Goal: Task Accomplishment & Management: Complete application form

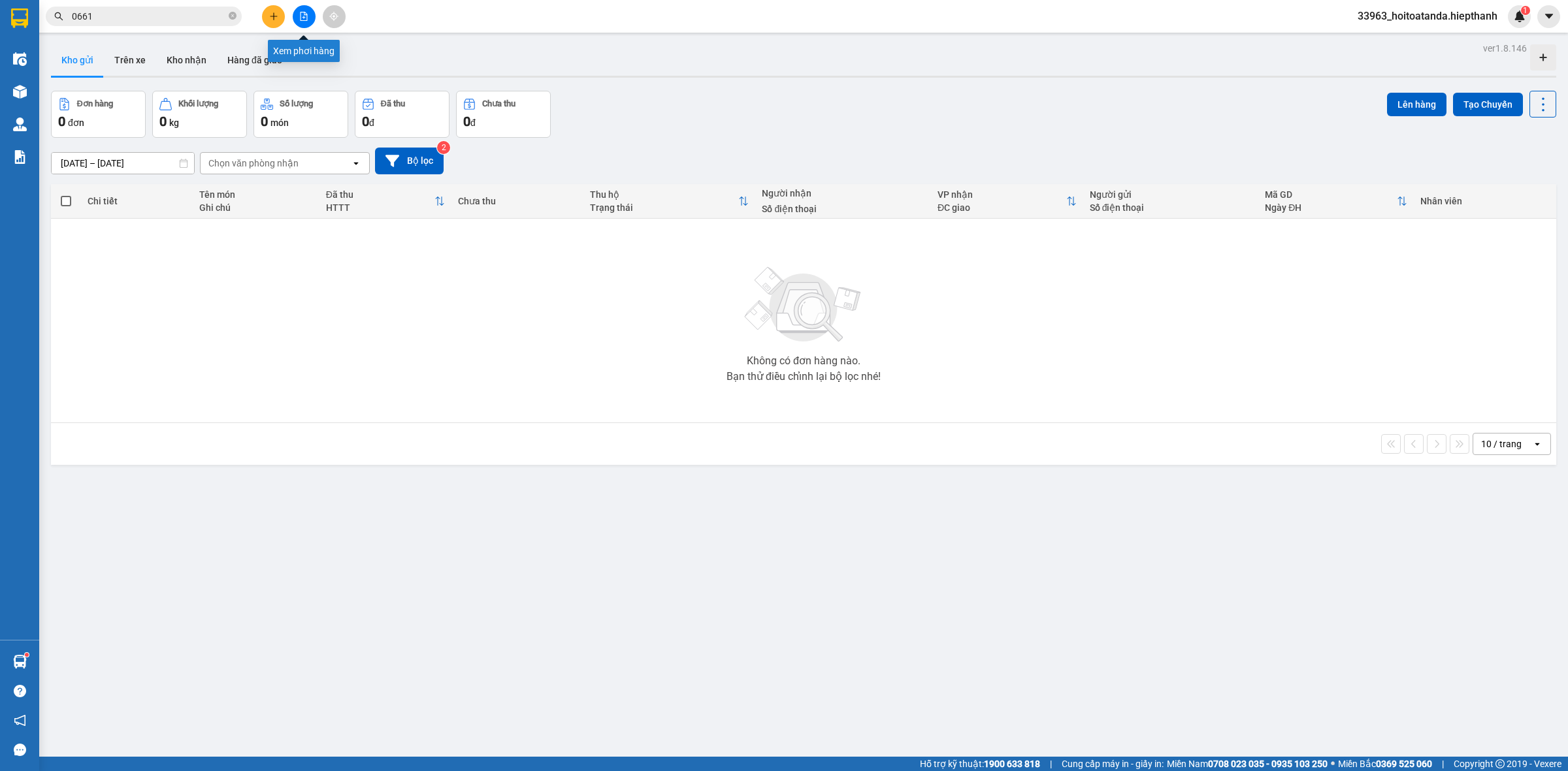
click at [301, 21] on button at bounding box center [304, 17] width 23 height 23
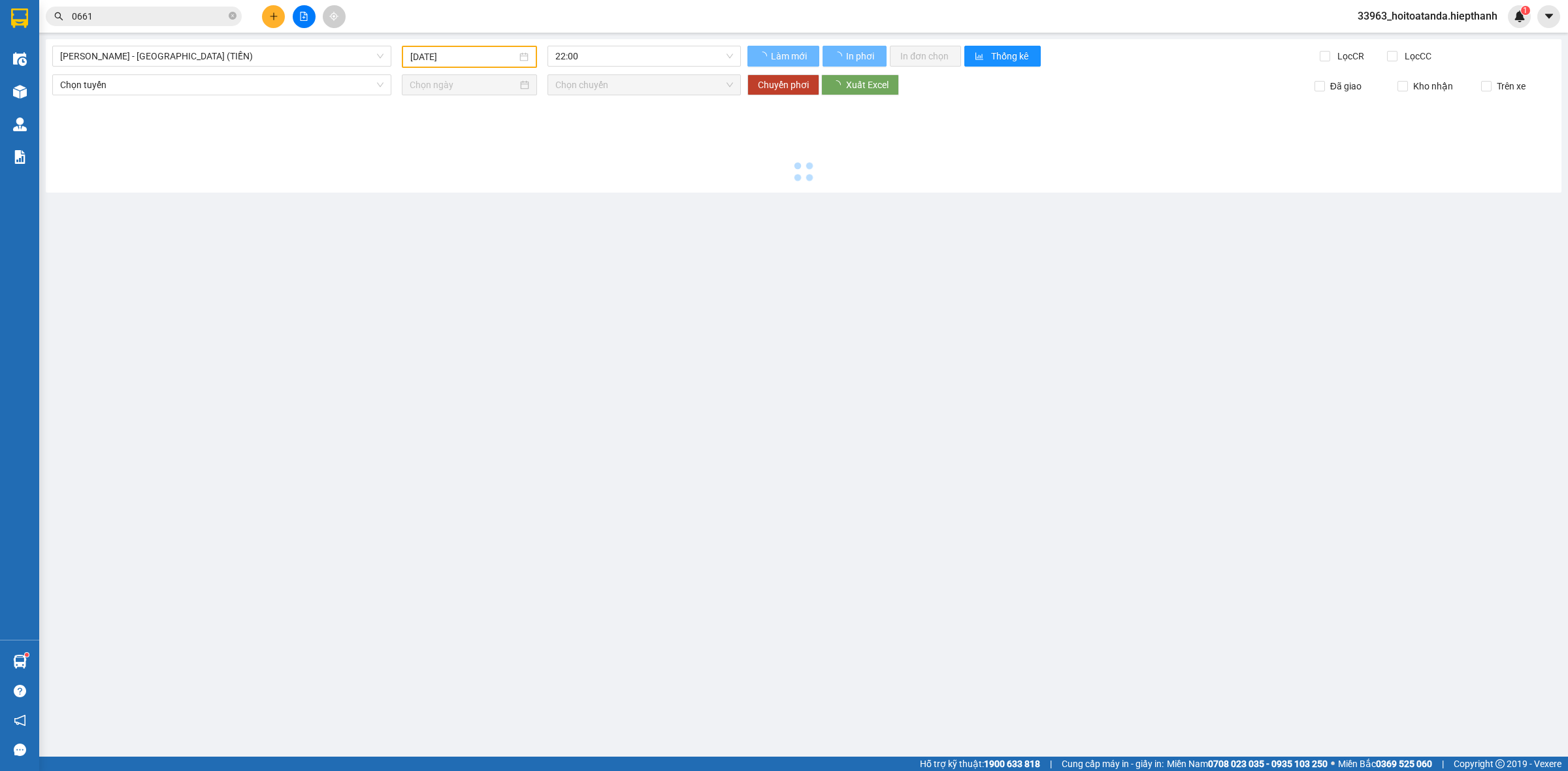
type input "[DATE]"
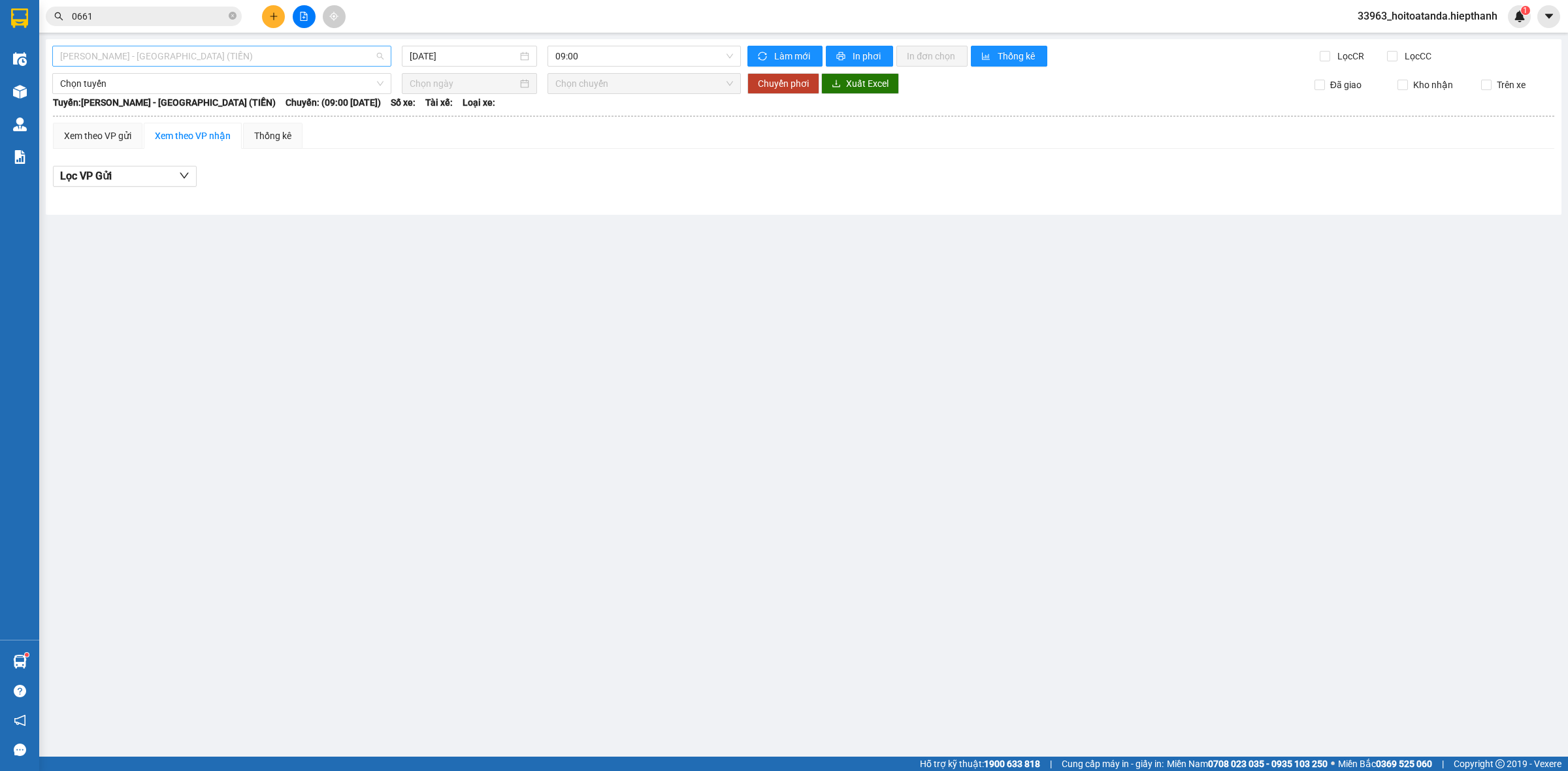
click at [379, 56] on span "[PERSON_NAME] - [GEOGRAPHIC_DATA] (TIỀN)" at bounding box center [222, 56] width 323 height 20
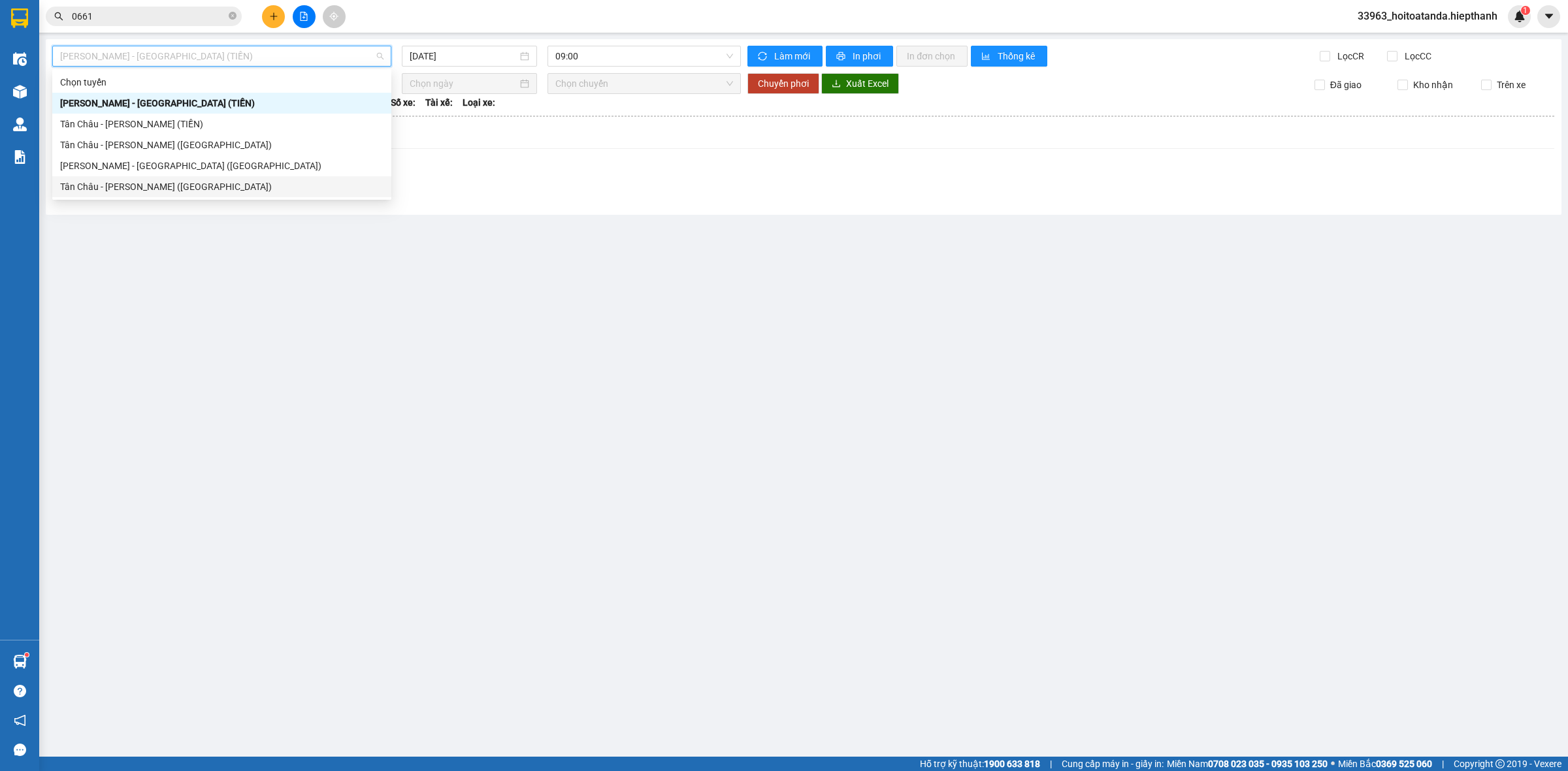
click at [115, 184] on div "Tân Châu - [PERSON_NAME] ([GEOGRAPHIC_DATA])" at bounding box center [222, 187] width 323 height 15
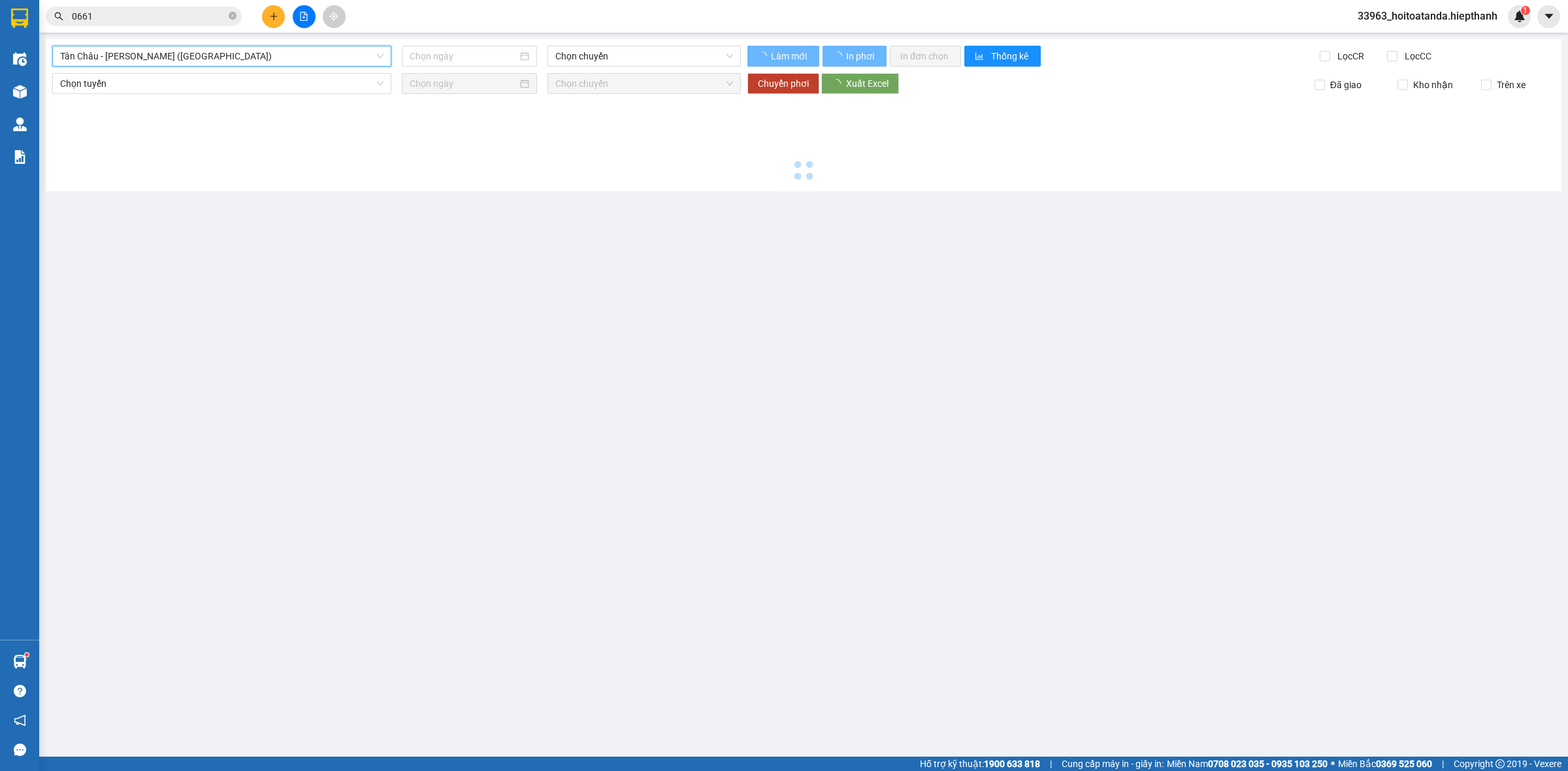
type input "[DATE]"
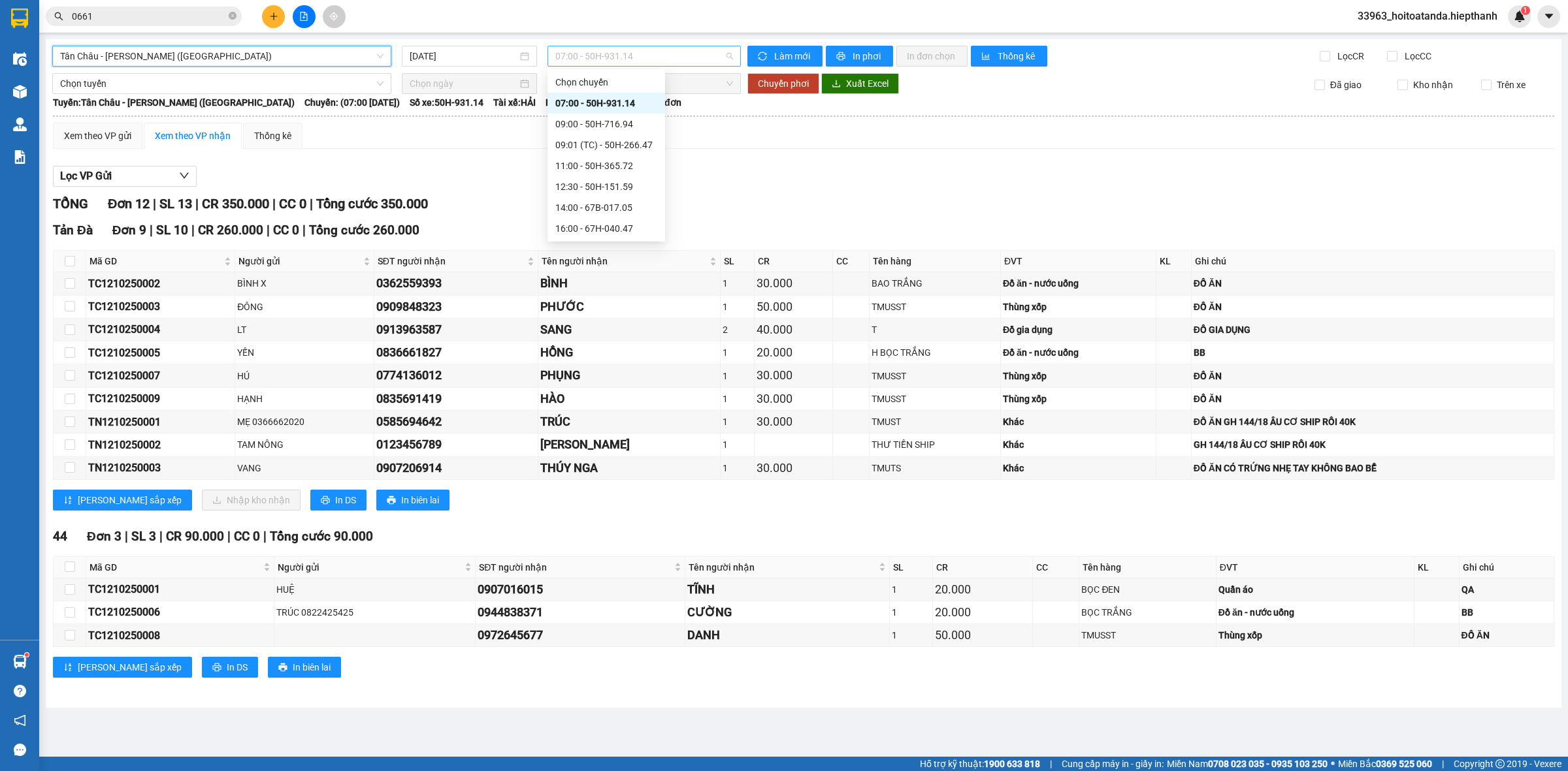
click at [727, 54] on span "07:00 - 50H-931.14" at bounding box center [644, 56] width 177 height 20
click at [609, 124] on div "09:00 - 50H-716.94" at bounding box center [607, 124] width 102 height 15
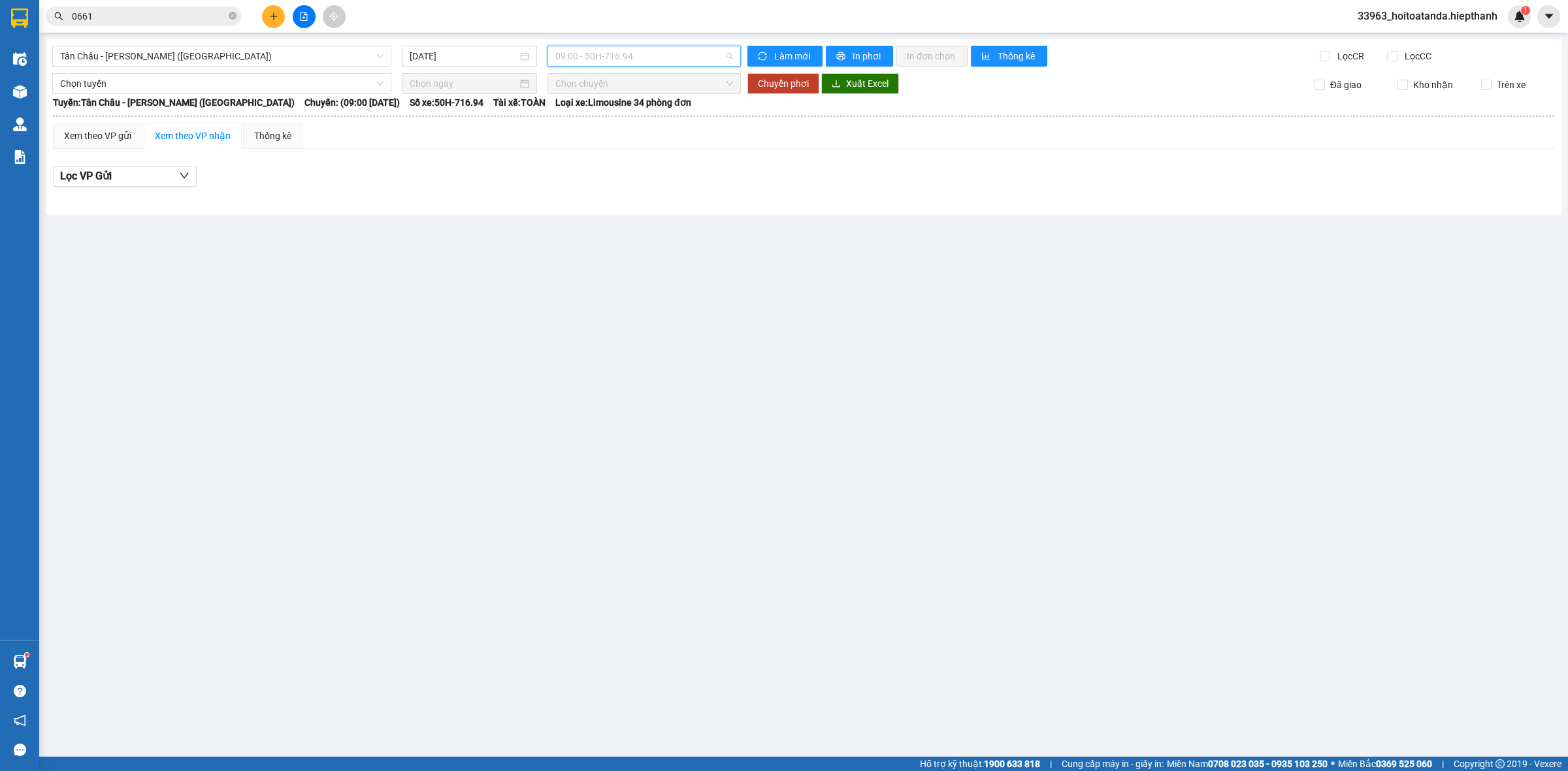
click at [728, 53] on span "09:00 - 50H-716.94" at bounding box center [644, 56] width 177 height 20
click at [605, 145] on div "09:01 (TC) - 50H-266.47" at bounding box center [607, 145] width 102 height 15
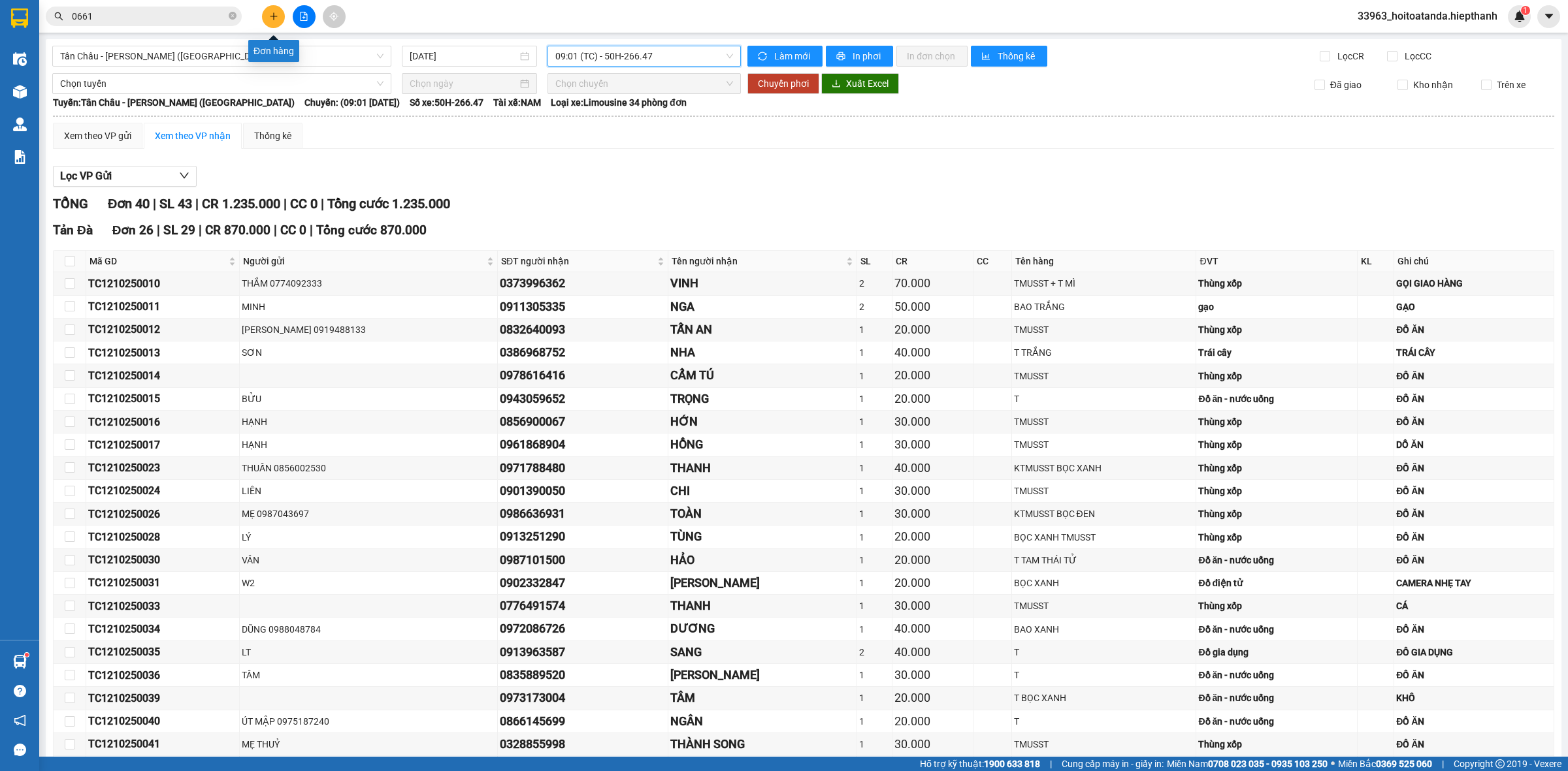
click at [273, 18] on icon "plus" at bounding box center [273, 16] width 1 height 7
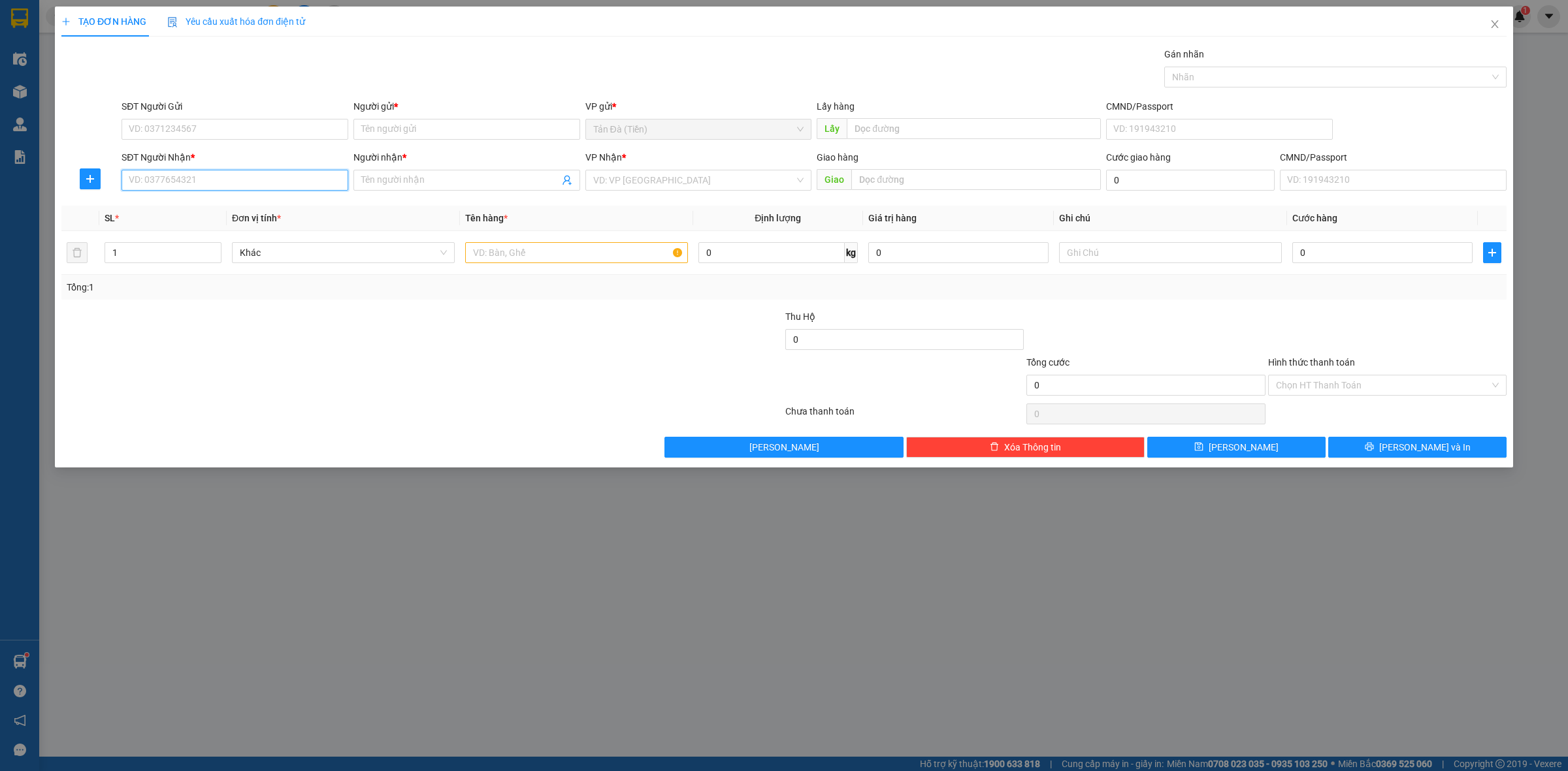
click at [242, 181] on input "SĐT Người Nhận *" at bounding box center [235, 181] width 226 height 21
click at [229, 179] on input "SĐT Người Nhận *" at bounding box center [235, 181] width 226 height 21
type input "0948338383"
click at [213, 203] on div "0948338383 - PHẤN" at bounding box center [234, 207] width 211 height 15
type input "PHẤN"
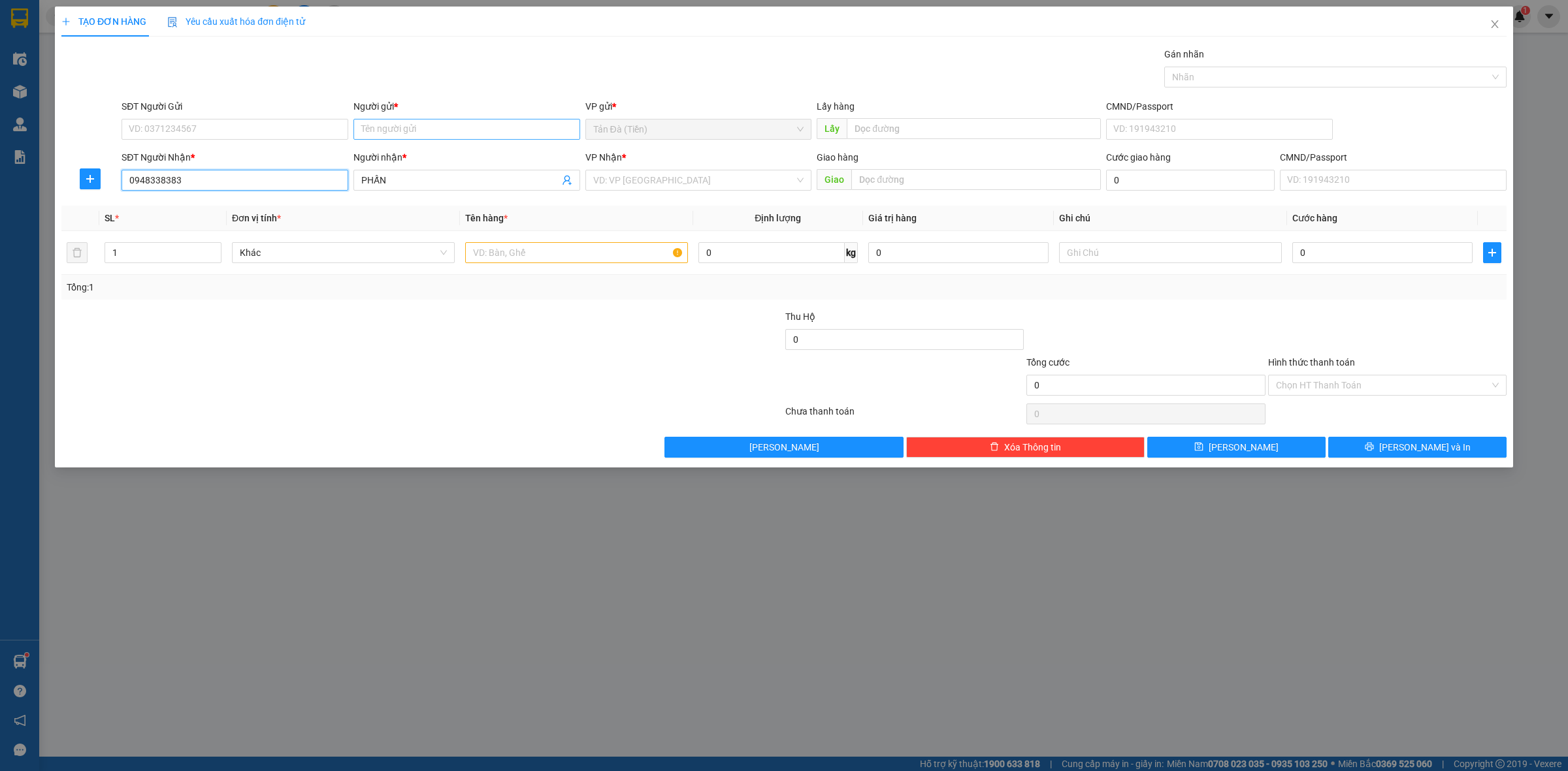
type input "0948338383"
click at [401, 125] on input "Người gửi *" at bounding box center [467, 130] width 226 height 21
type input "t"
type input "TRẦM THẾ LỘC"
click at [463, 380] on div at bounding box center [301, 378] width 483 height 46
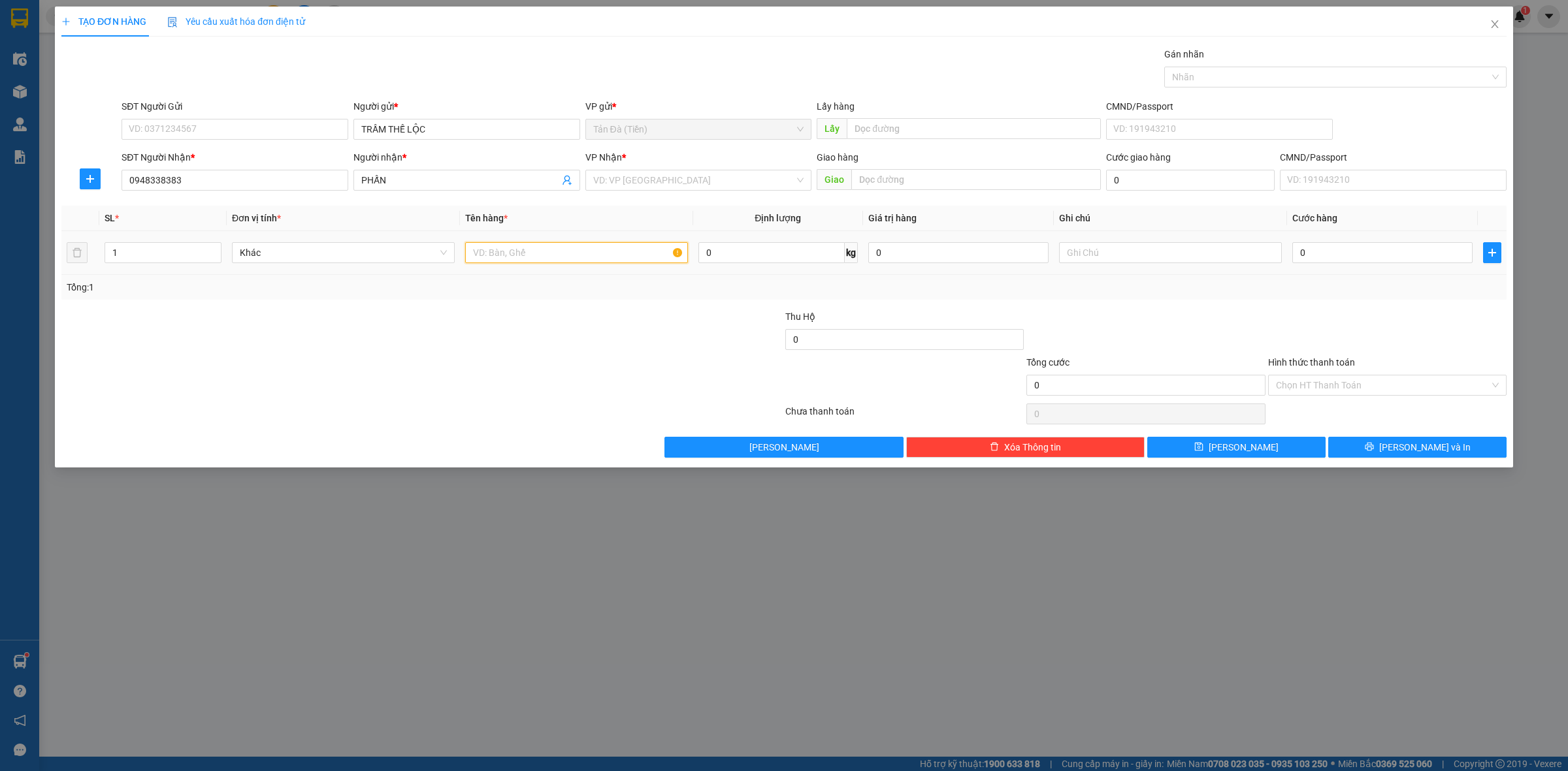
click at [521, 249] on input "text" at bounding box center [576, 253] width 222 height 21
type input "CỤC BỌC TRẮNG ĐEN"
click at [687, 177] on input "search" at bounding box center [694, 181] width 202 height 20
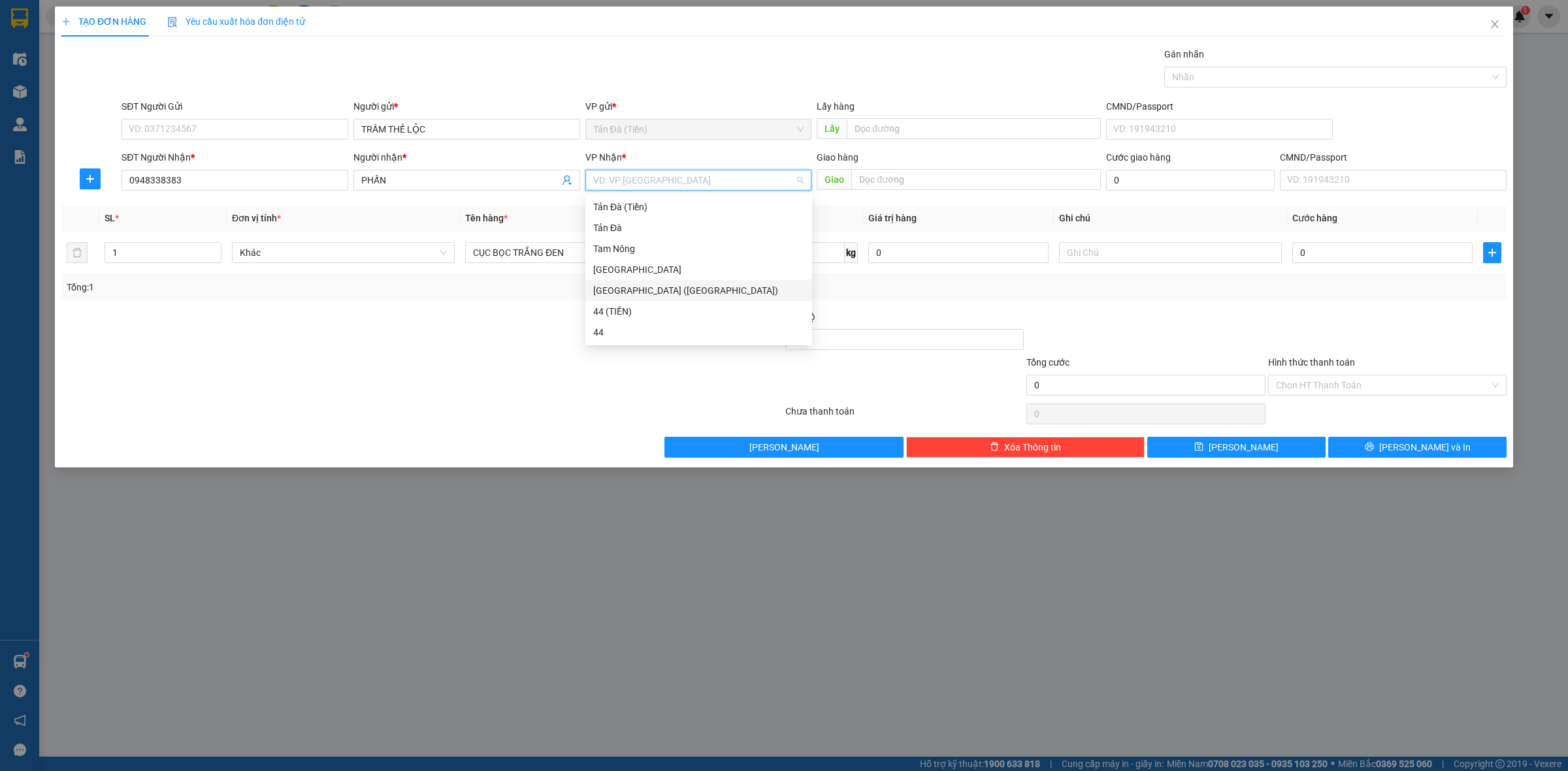
click at [640, 285] on div "[GEOGRAPHIC_DATA] ([GEOGRAPHIC_DATA])" at bounding box center [699, 291] width 211 height 15
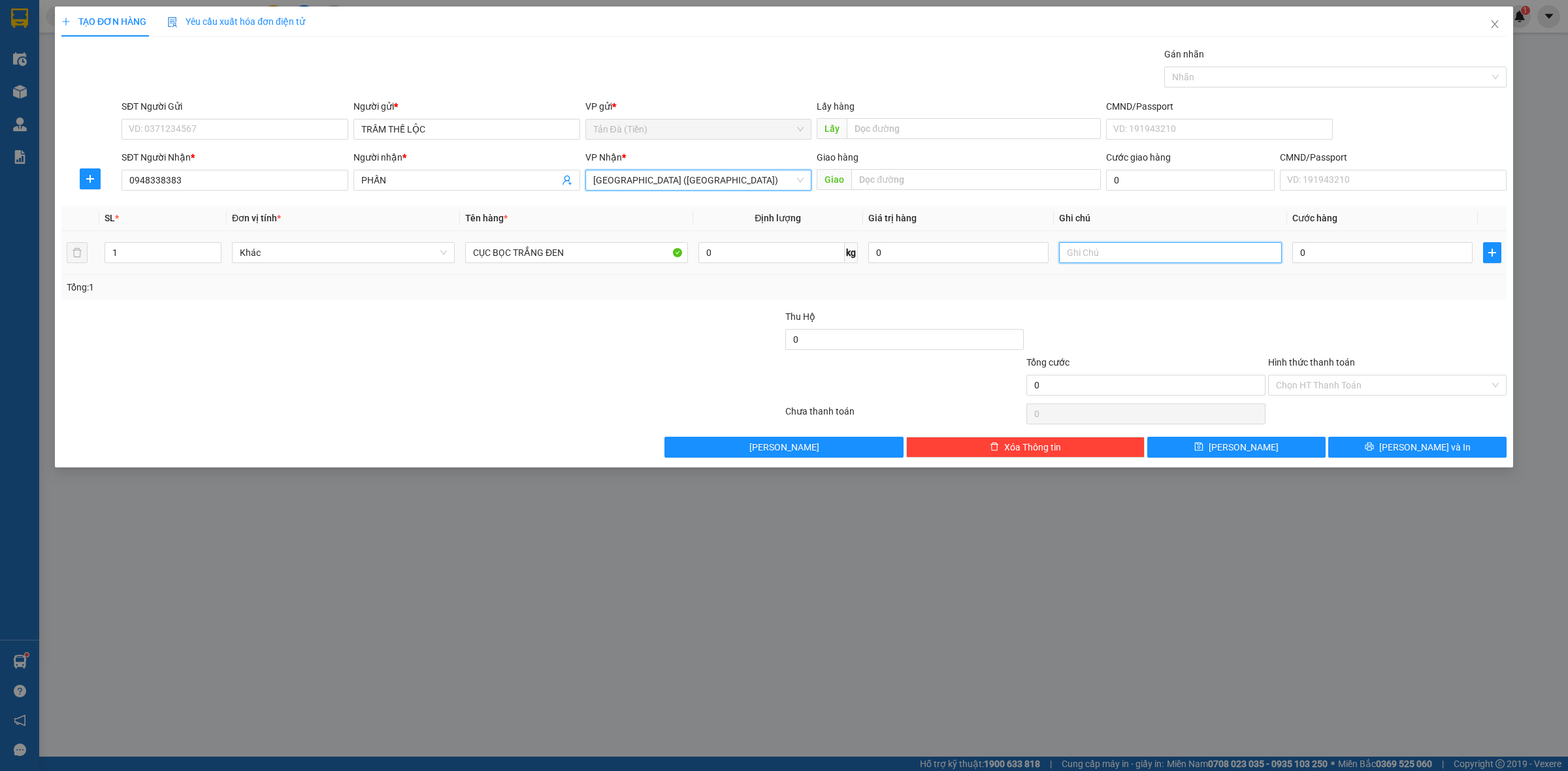
click at [1110, 256] on input "text" at bounding box center [1170, 253] width 222 height 21
type input "D"
type input "ĐTDĐ"
click at [1131, 316] on div at bounding box center [1146, 332] width 241 height 46
click at [1389, 445] on button "[PERSON_NAME] và In" at bounding box center [1417, 447] width 178 height 21
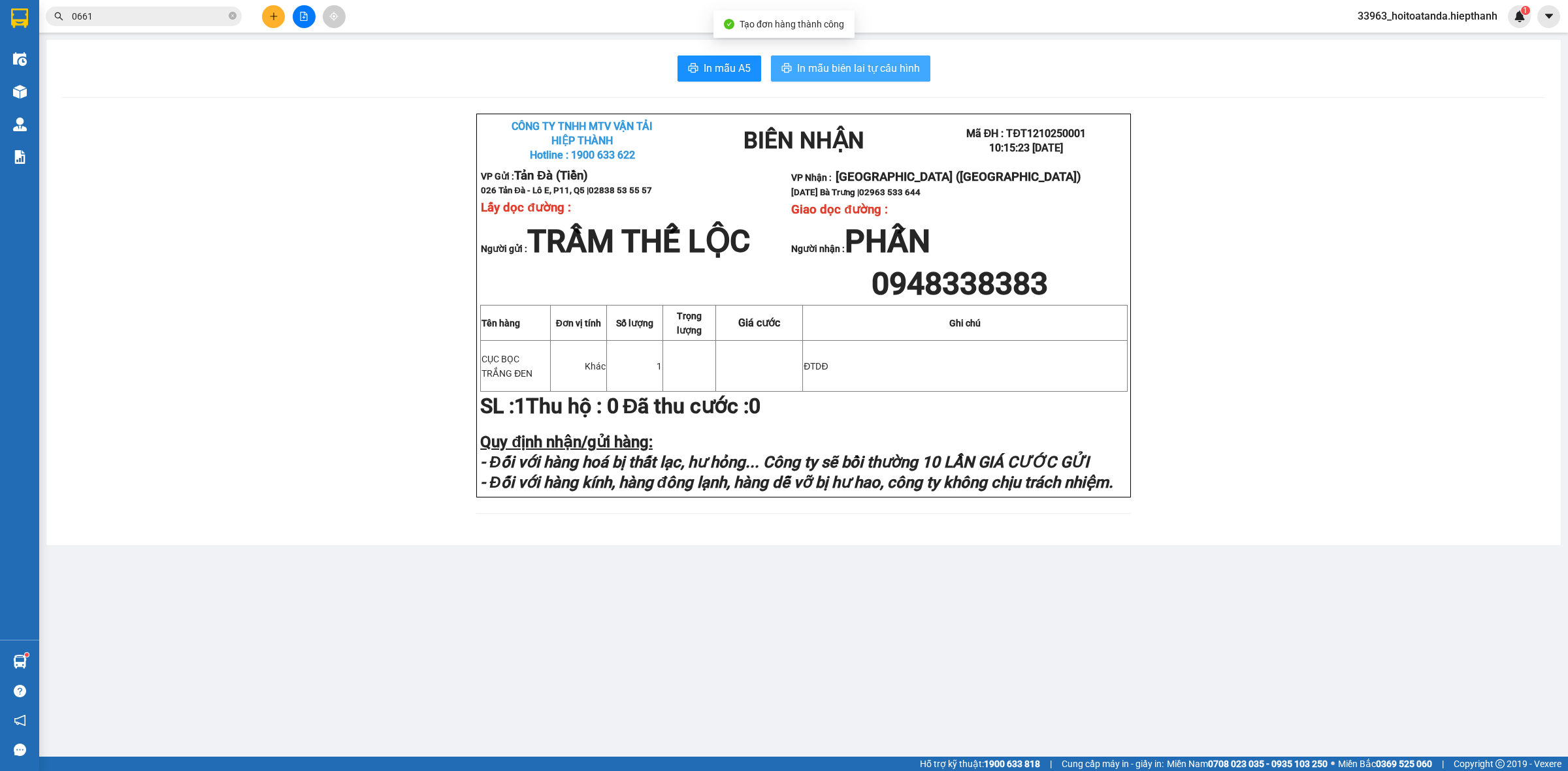
click at [838, 66] on span "In mẫu biên lai tự cấu hình" at bounding box center [858, 68] width 122 height 17
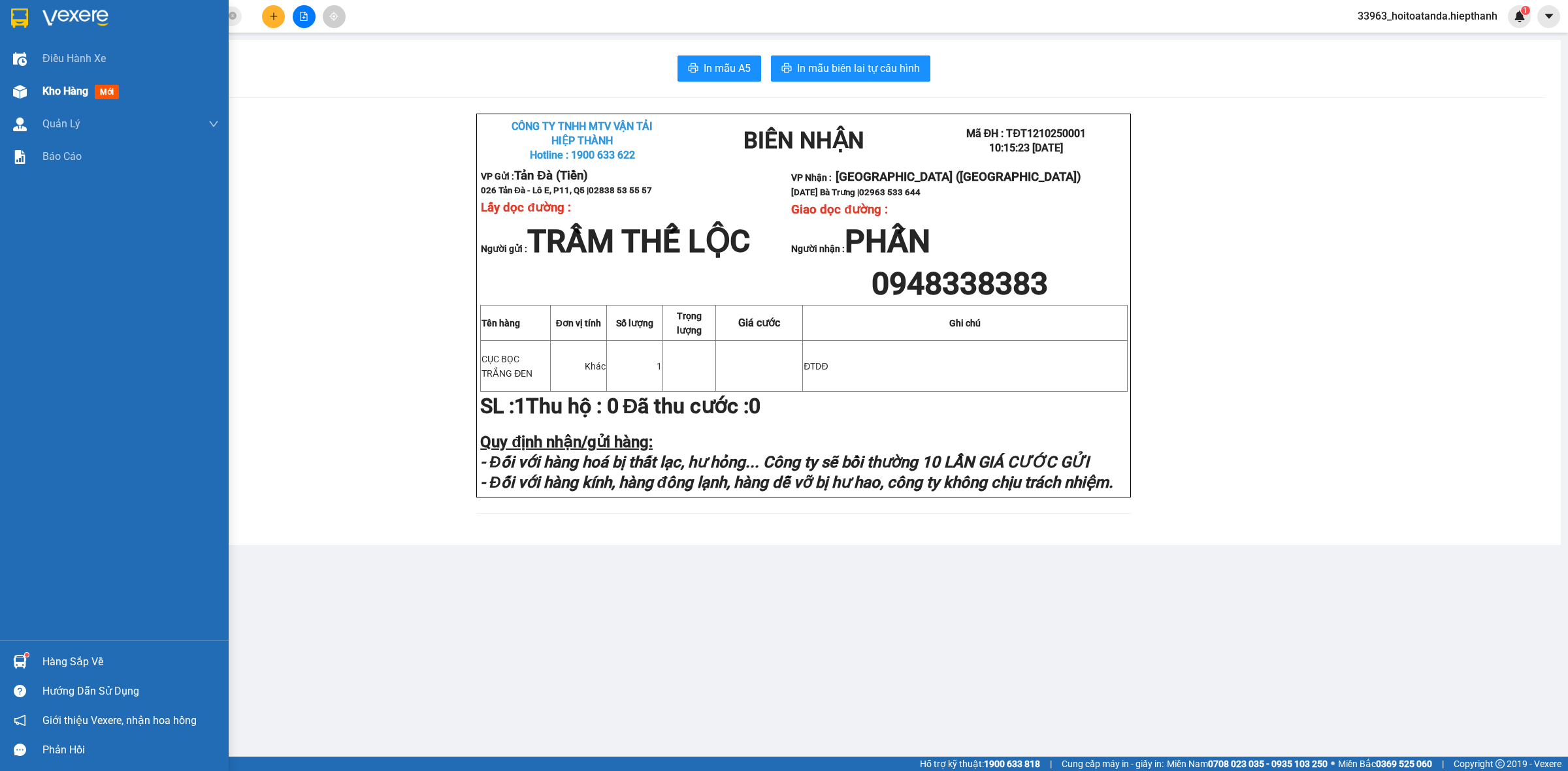
click at [52, 86] on span "Kho hàng" at bounding box center [65, 91] width 46 height 13
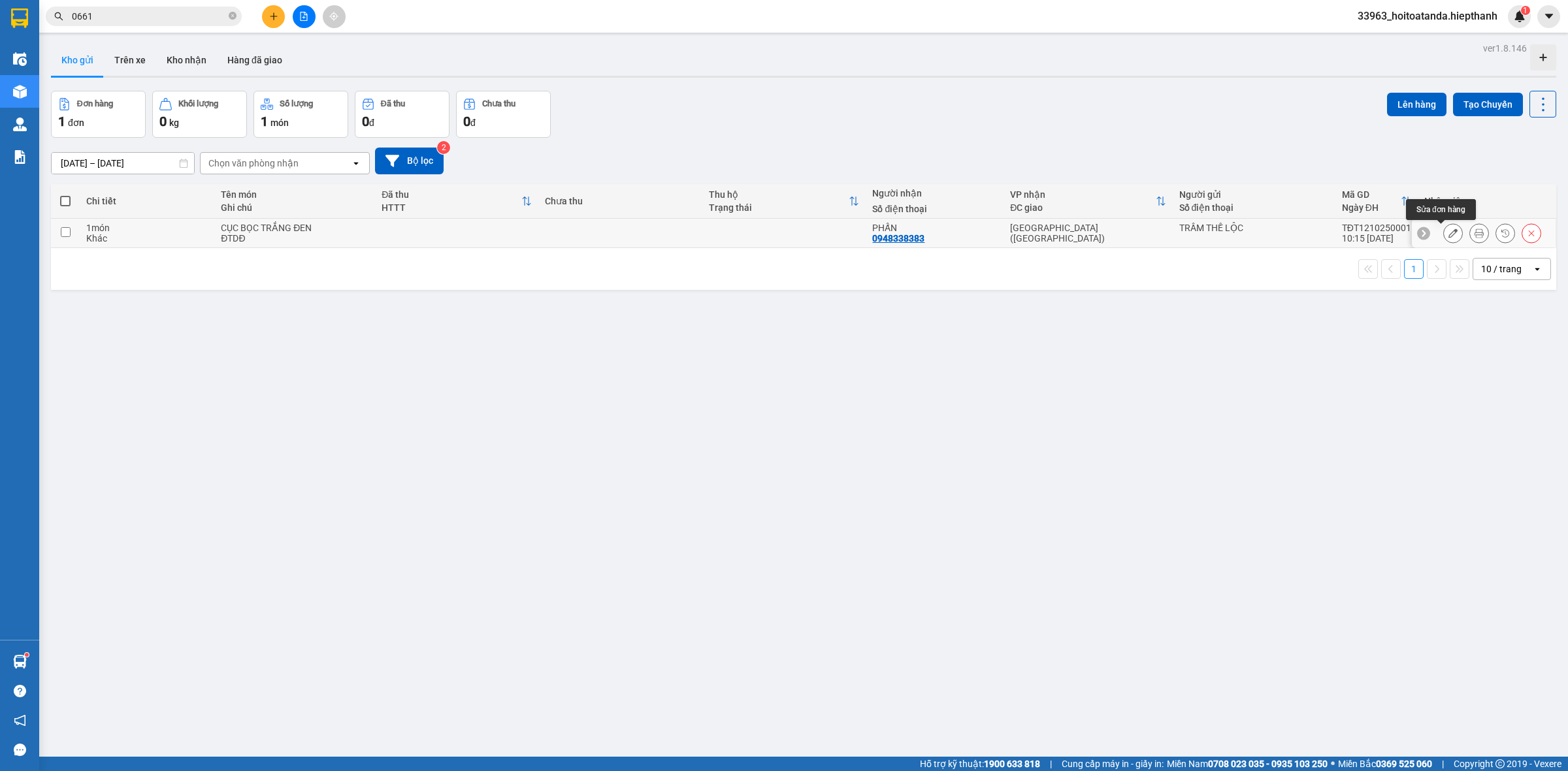
click at [1448, 233] on icon at bounding box center [1453, 233] width 9 height 9
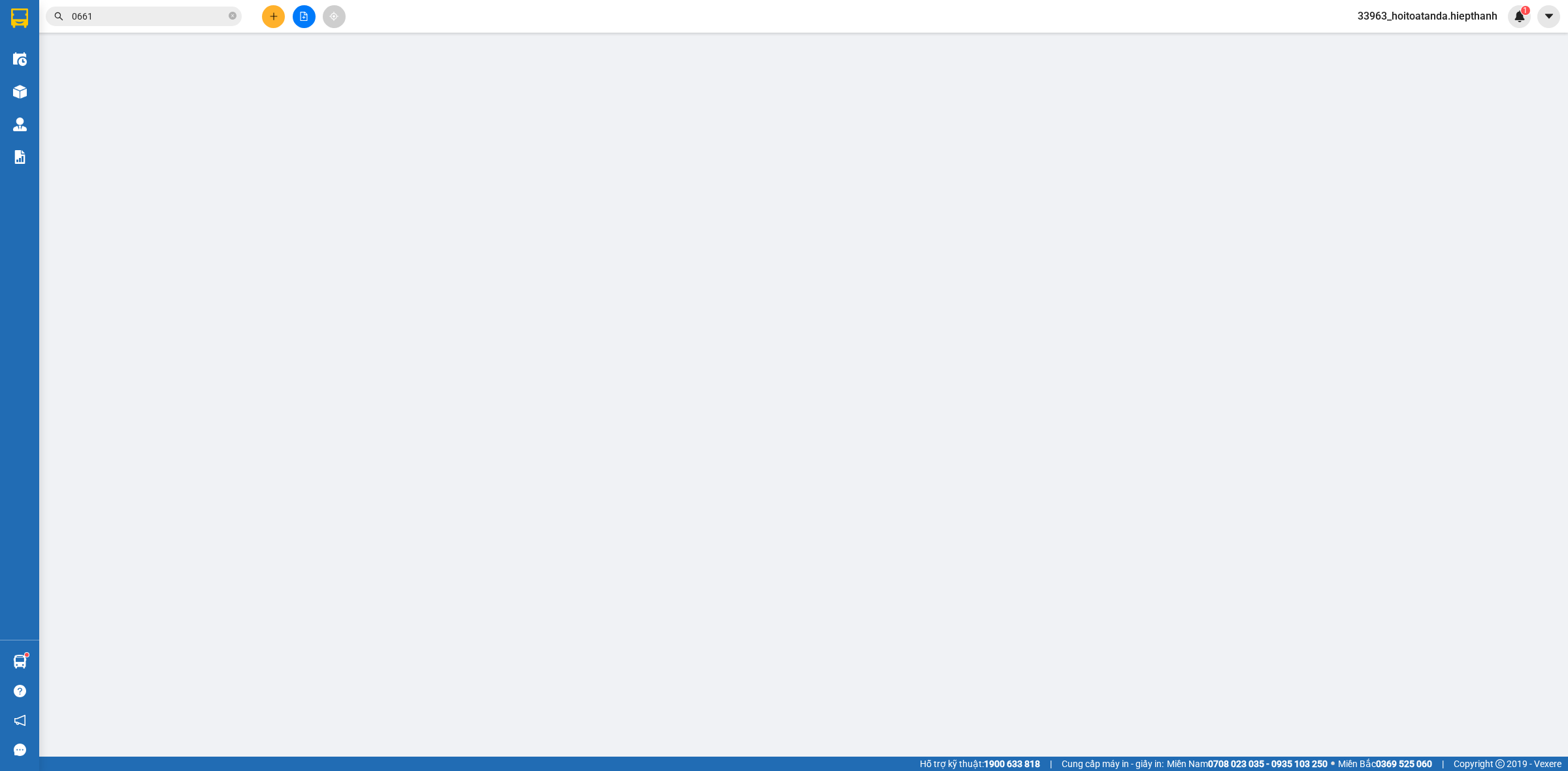
type input "0948338383"
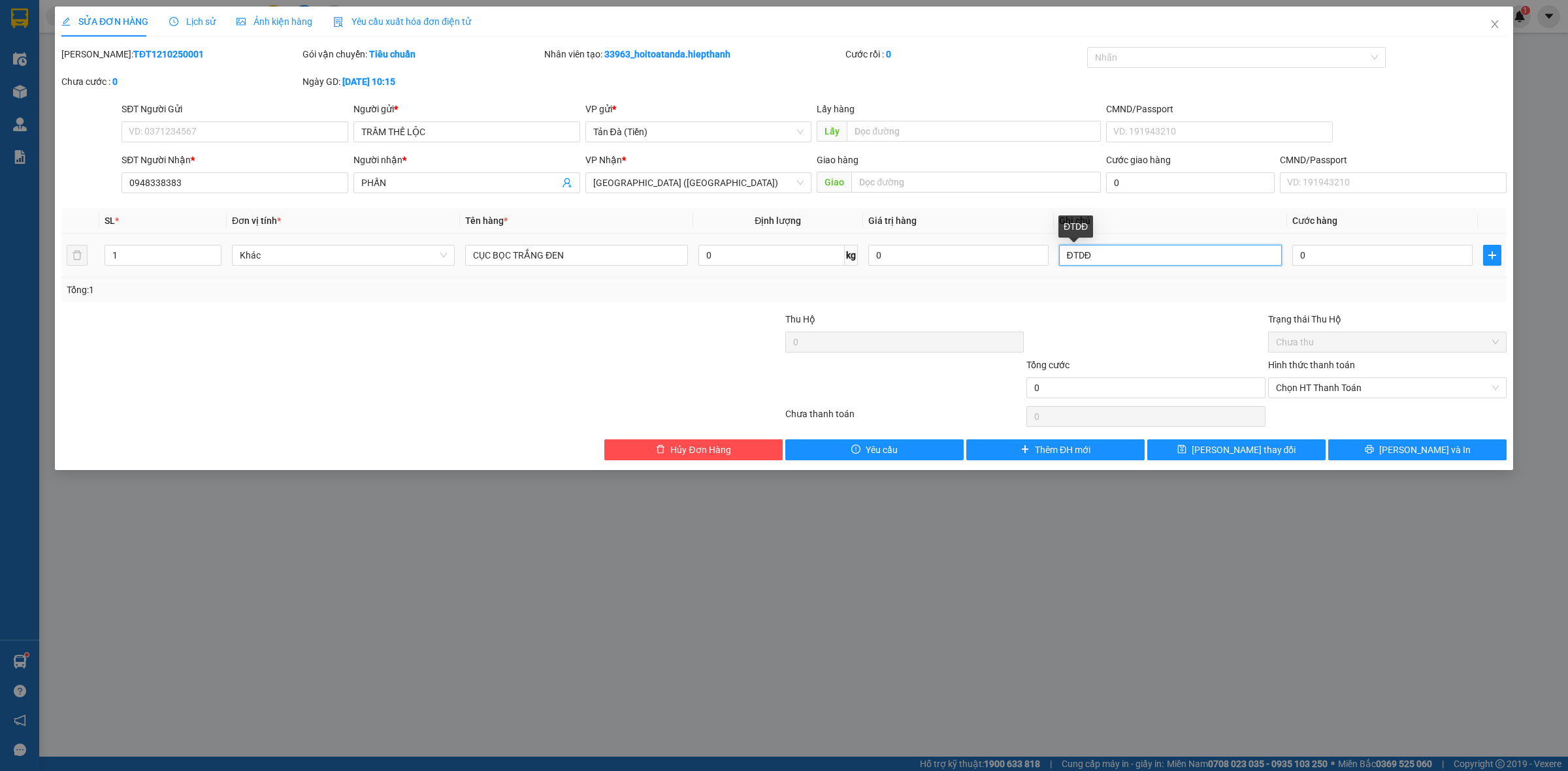
click at [1173, 256] on input "ĐTDĐ" at bounding box center [1170, 255] width 222 height 21
type input "ĐTDĐ (XE 11H)"
click at [1176, 338] on div at bounding box center [1146, 335] width 241 height 46
click at [1226, 449] on span "[PERSON_NAME] thay đổi" at bounding box center [1244, 450] width 105 height 15
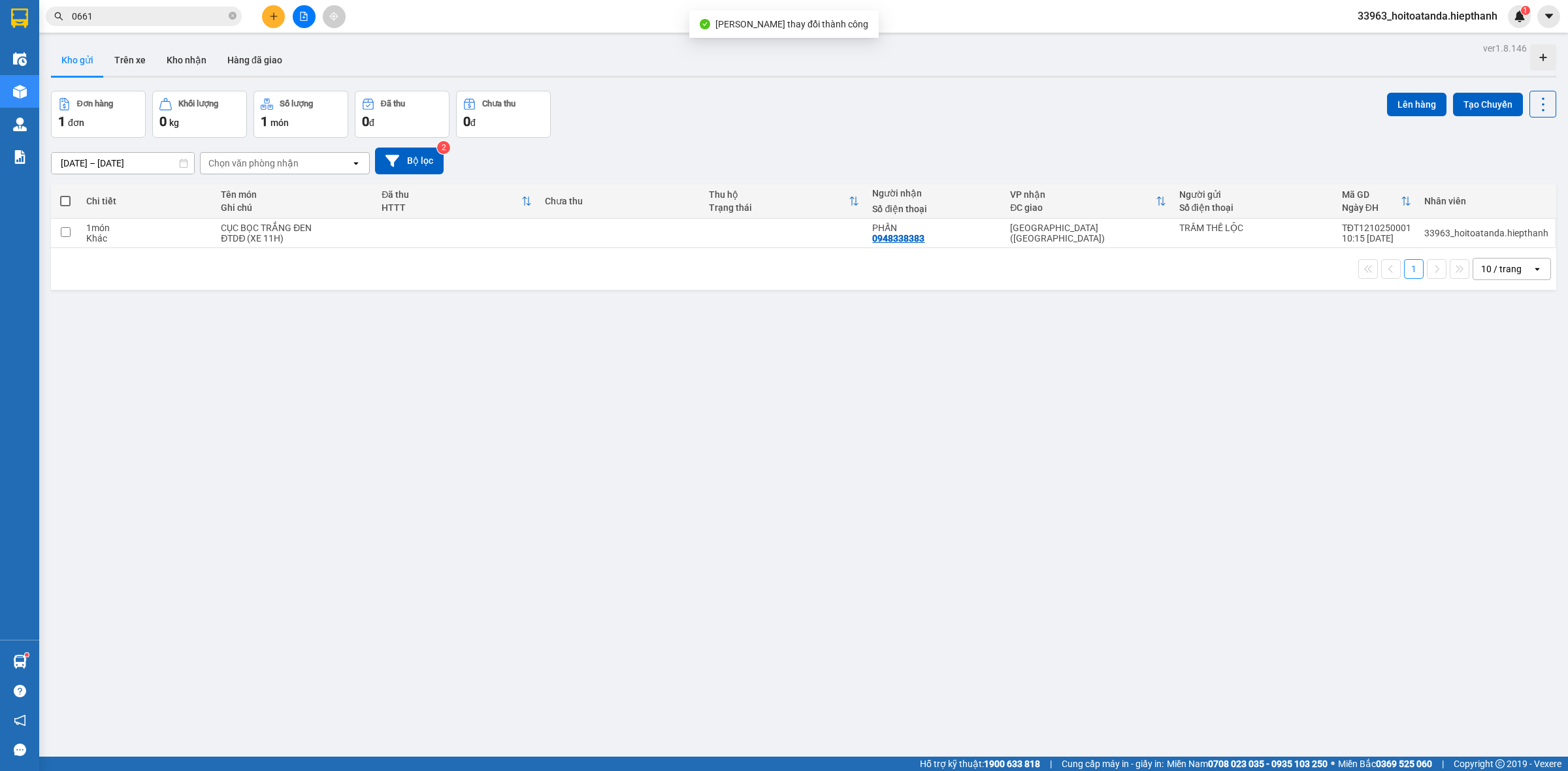
drag, startPoint x: 768, startPoint y: 134, endPoint x: 769, endPoint y: 140, distance: 6.1
click at [769, 134] on div "Đơn hàng 1 đơn Khối lượng 0 kg Số lượng 1 món Đã thu 0 đ Chưa thu 0 đ Lên hàng …" at bounding box center [803, 114] width 1505 height 47
click at [443, 402] on div "ver 1.8.146 Kho gửi Trên xe Kho nhận Hàng đã giao Đơn hàng 1 đơn Khối lượng 0 k…" at bounding box center [803, 424] width 1516 height 771
click at [159, 12] on input "0661" at bounding box center [149, 17] width 154 height 15
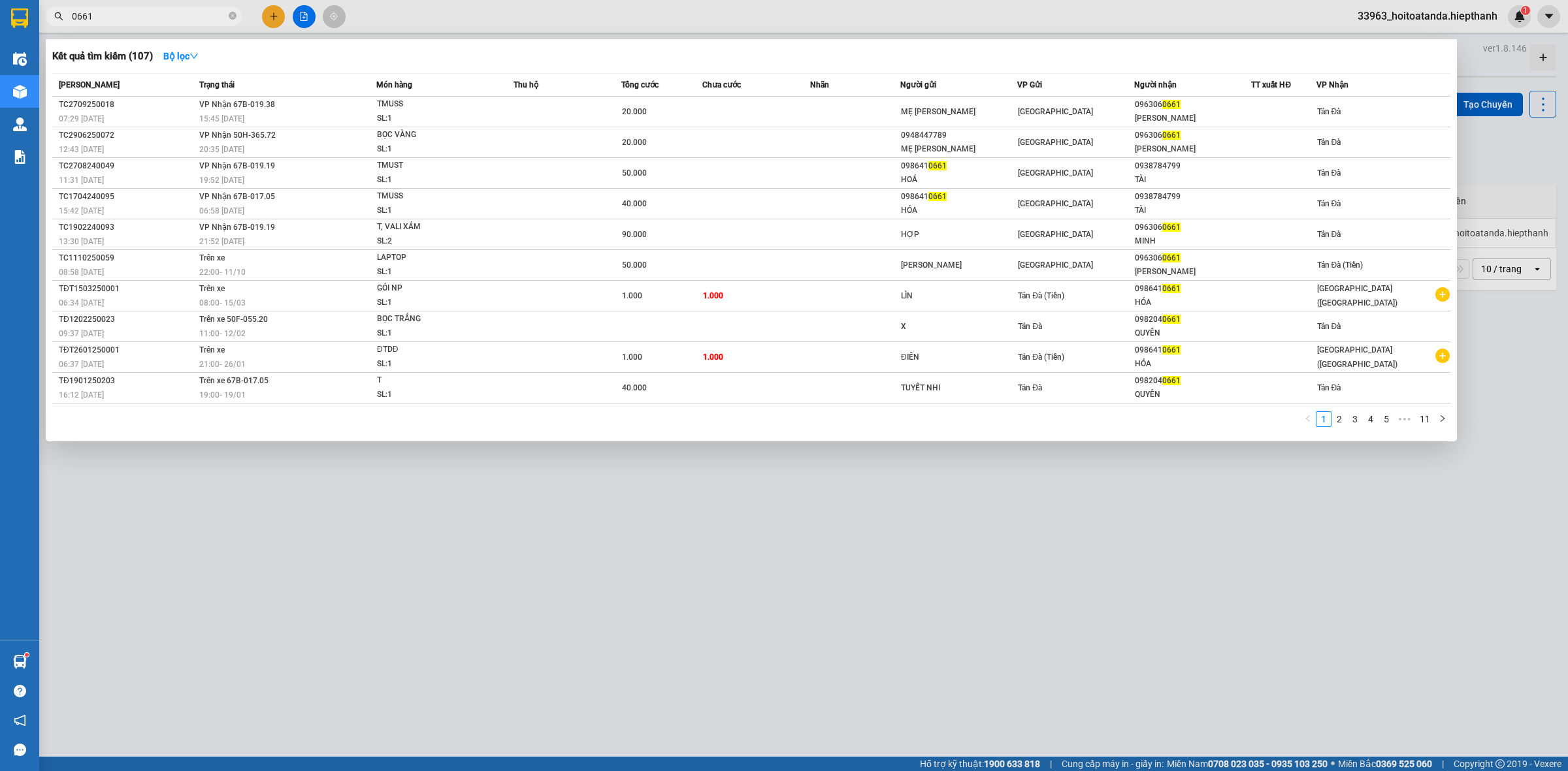
click at [159, 12] on input "0661" at bounding box center [149, 17] width 154 height 15
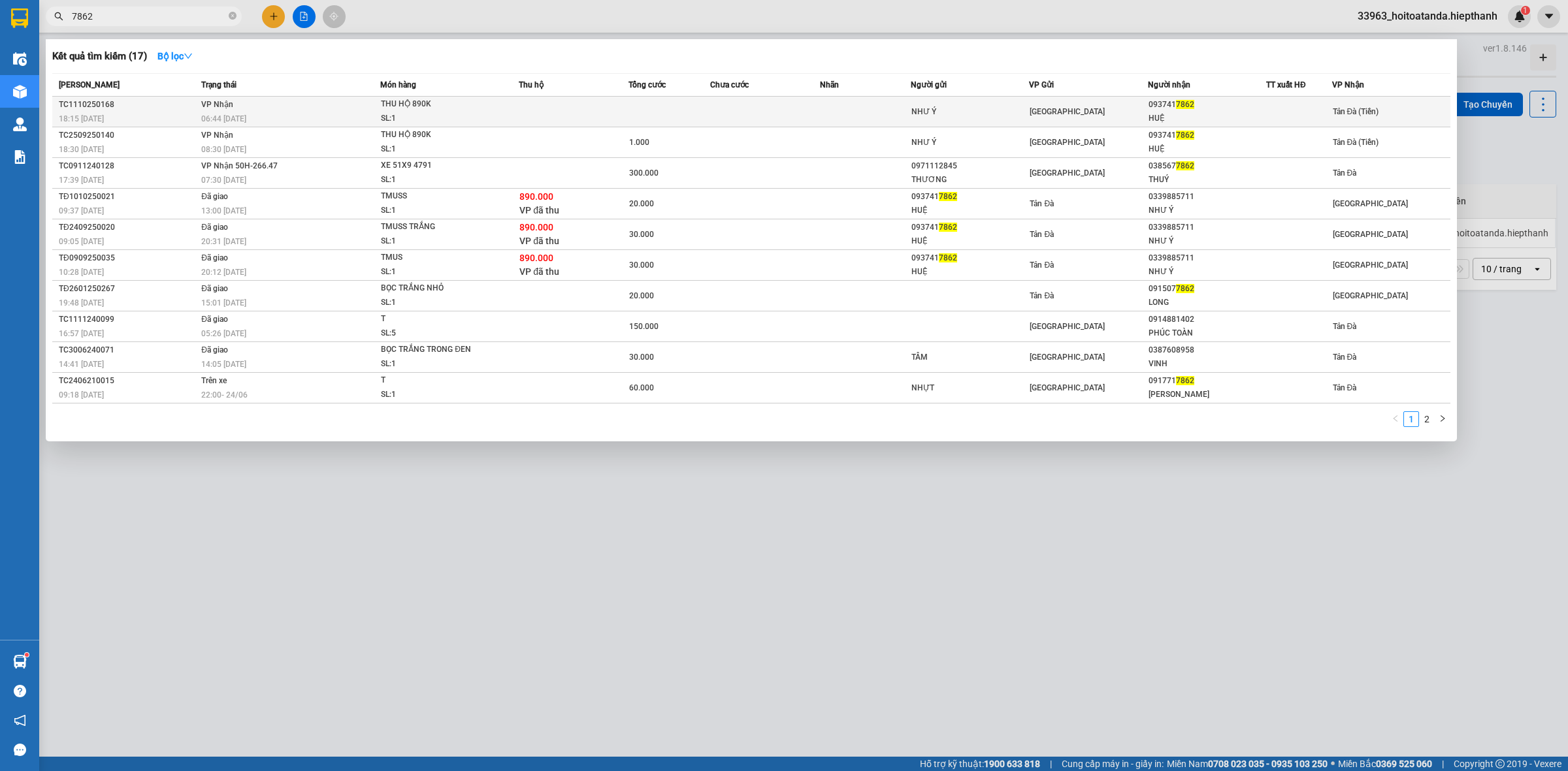
type input "7862"
click at [795, 116] on td at bounding box center [764, 112] width 109 height 30
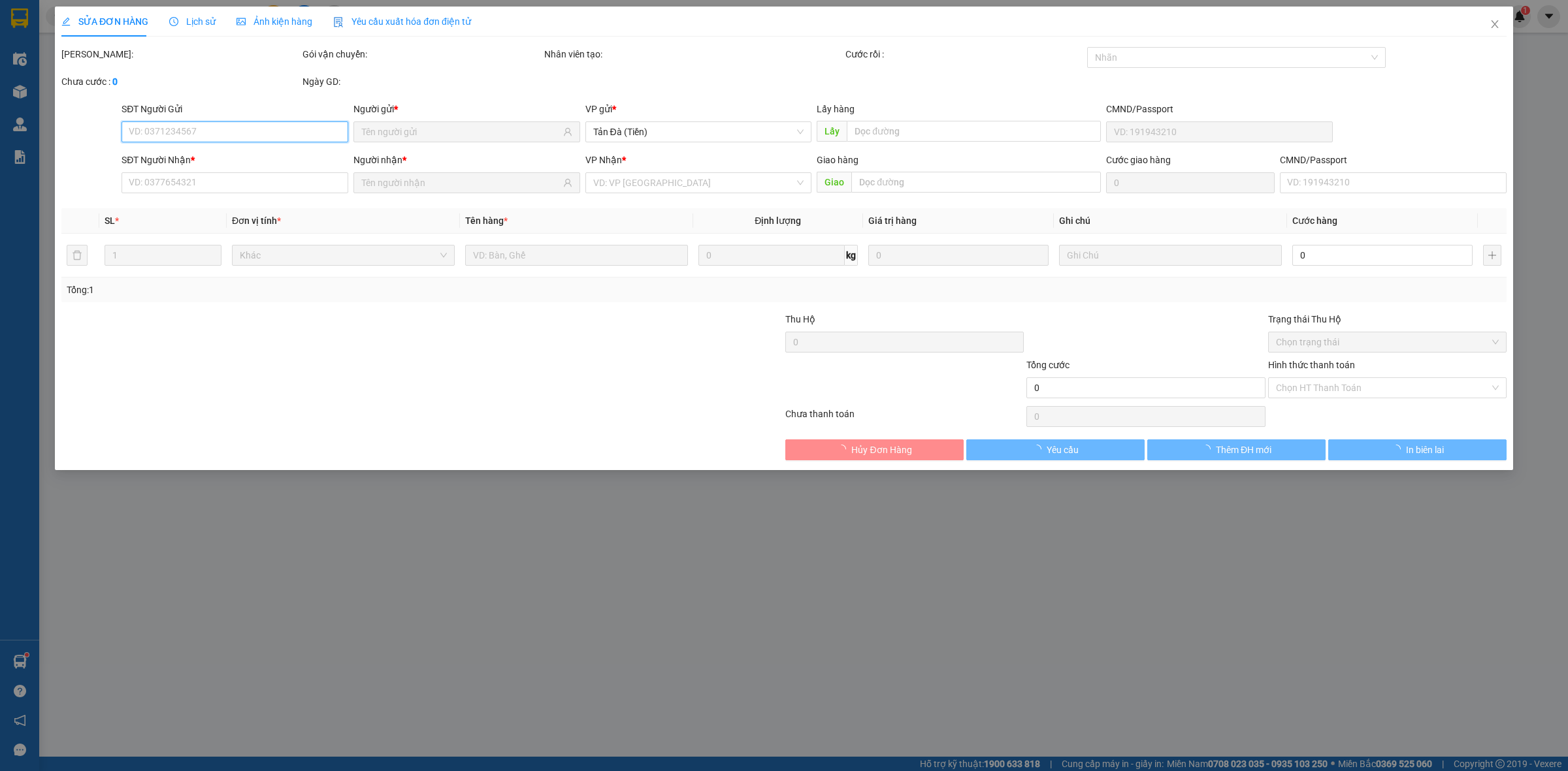
type input "NHƯ Ý"
type input "0937417862"
type input "HUỆ"
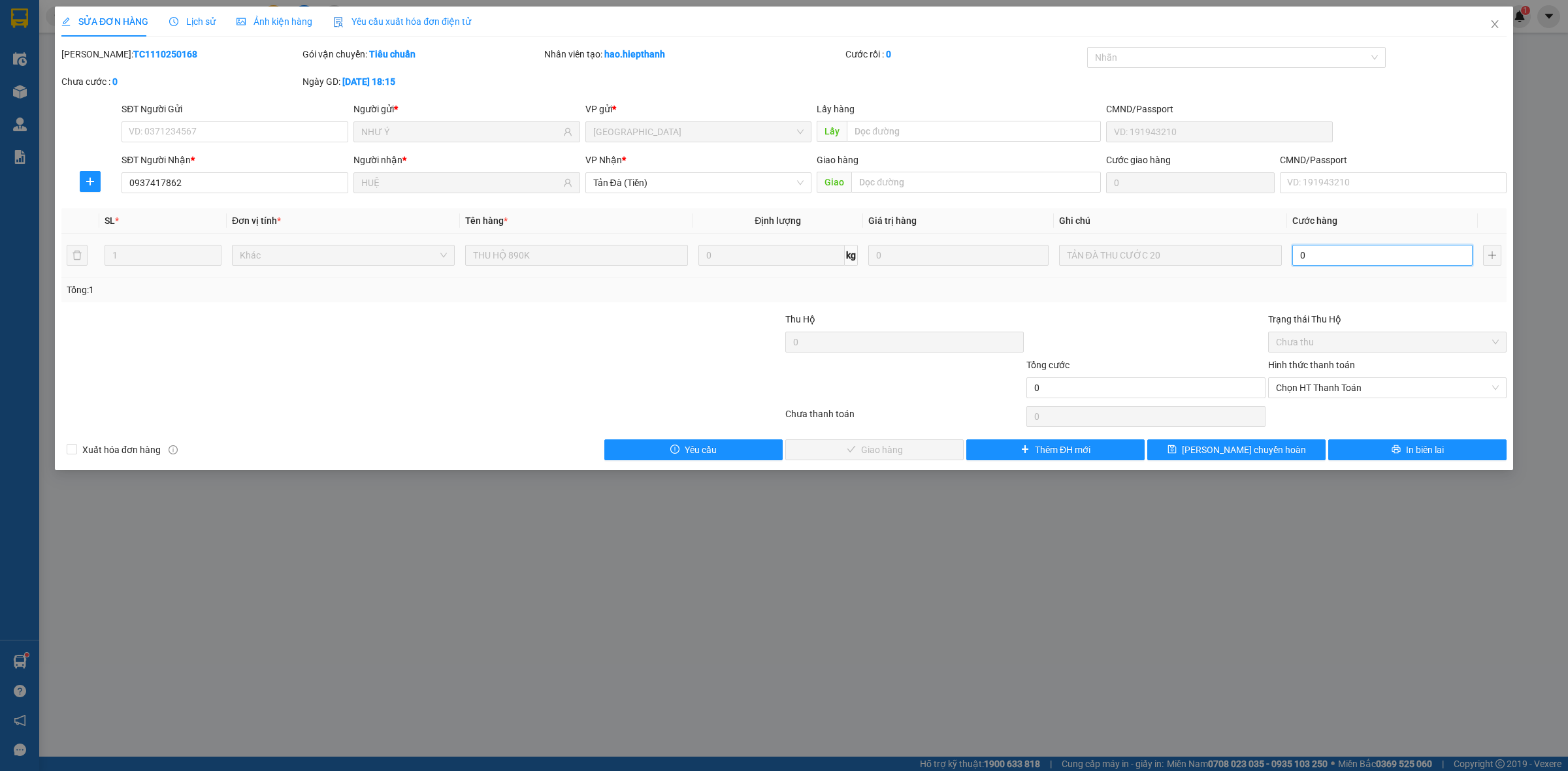
click at [1344, 256] on input "0" at bounding box center [1382, 255] width 180 height 21
type input "2"
type input "20"
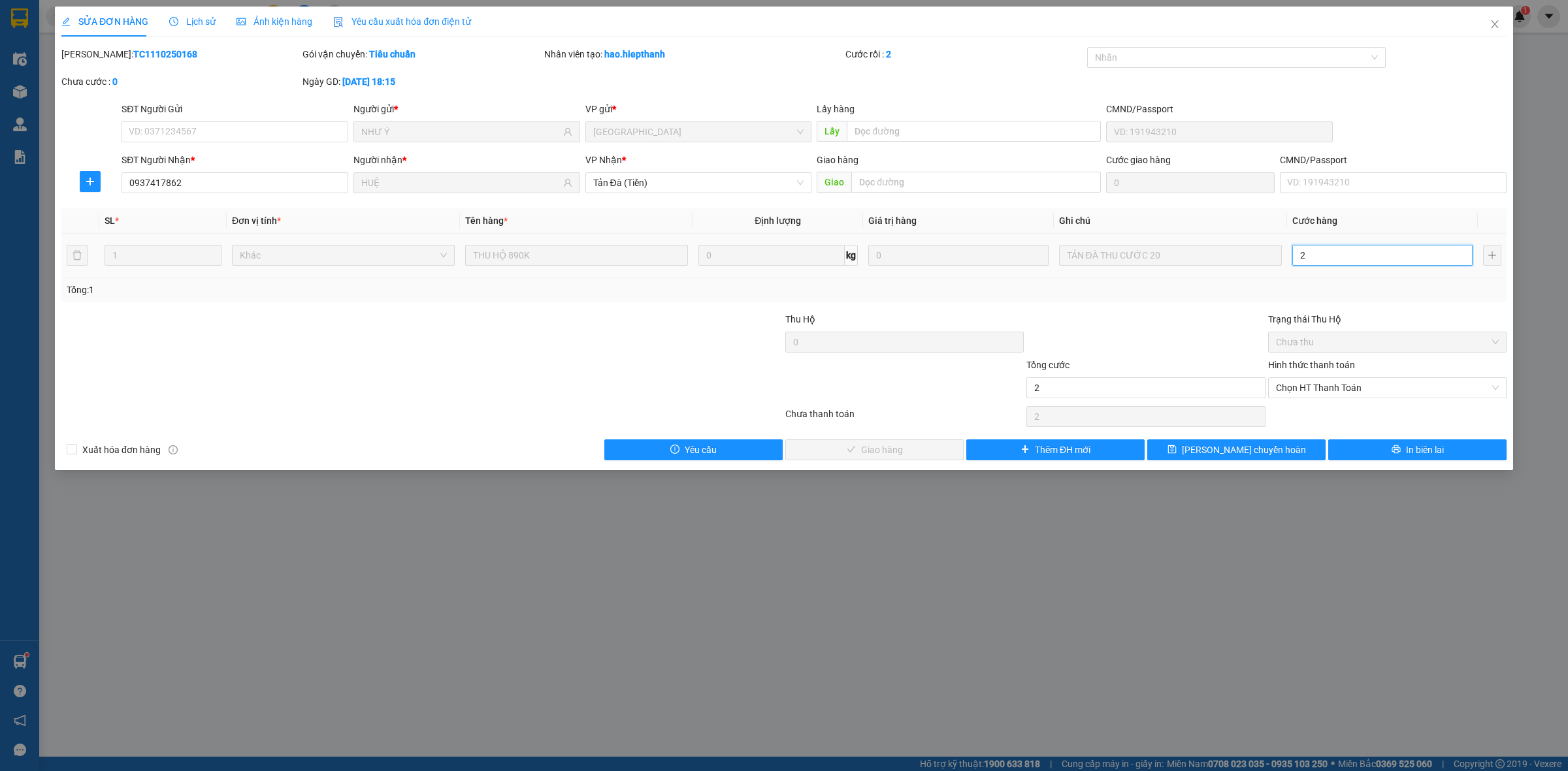
type input "20"
type input "20.000"
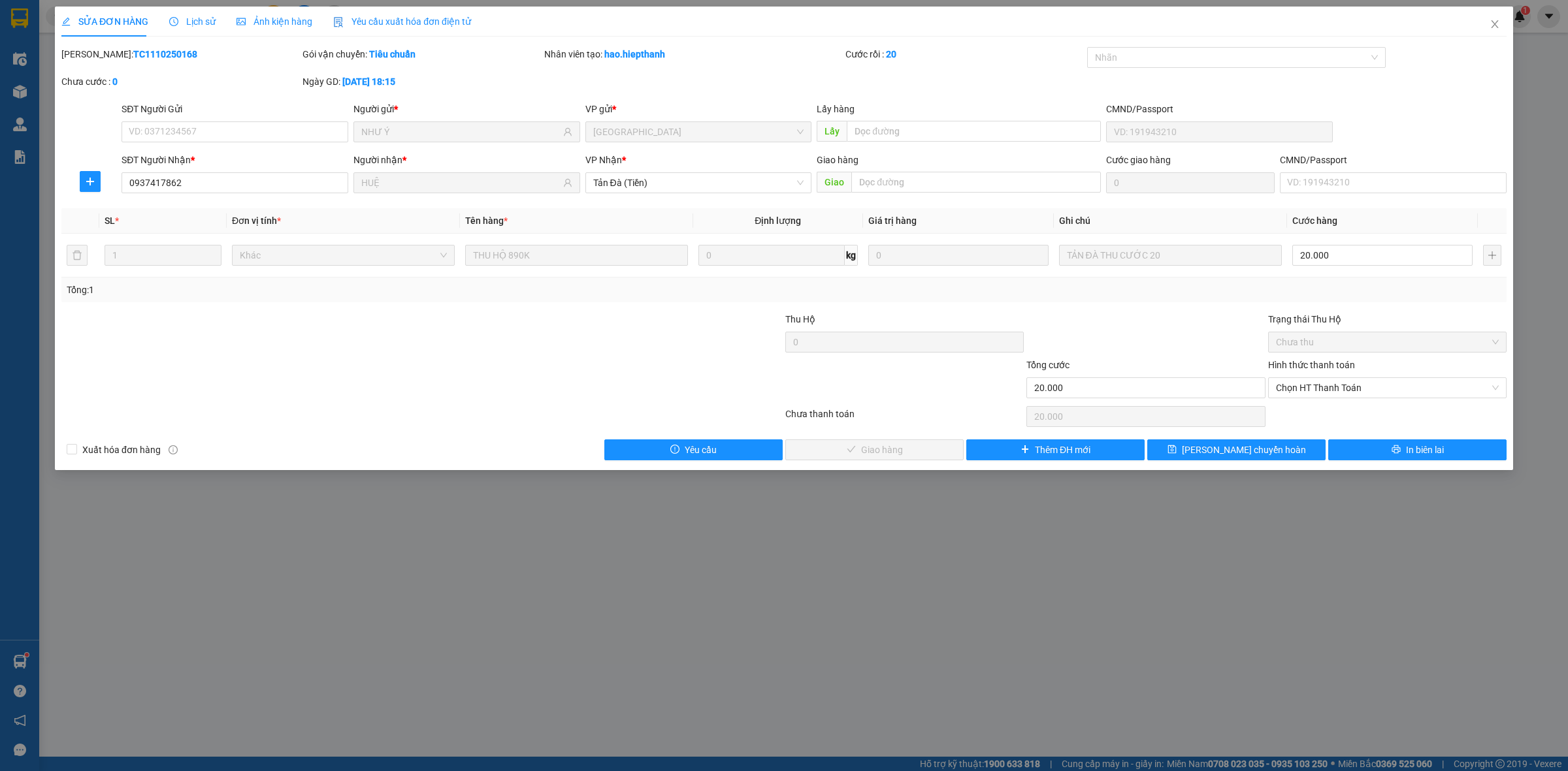
click at [1164, 324] on div at bounding box center [1146, 335] width 241 height 46
click at [1321, 396] on span "Chọn HT Thanh Toán" at bounding box center [1387, 388] width 222 height 20
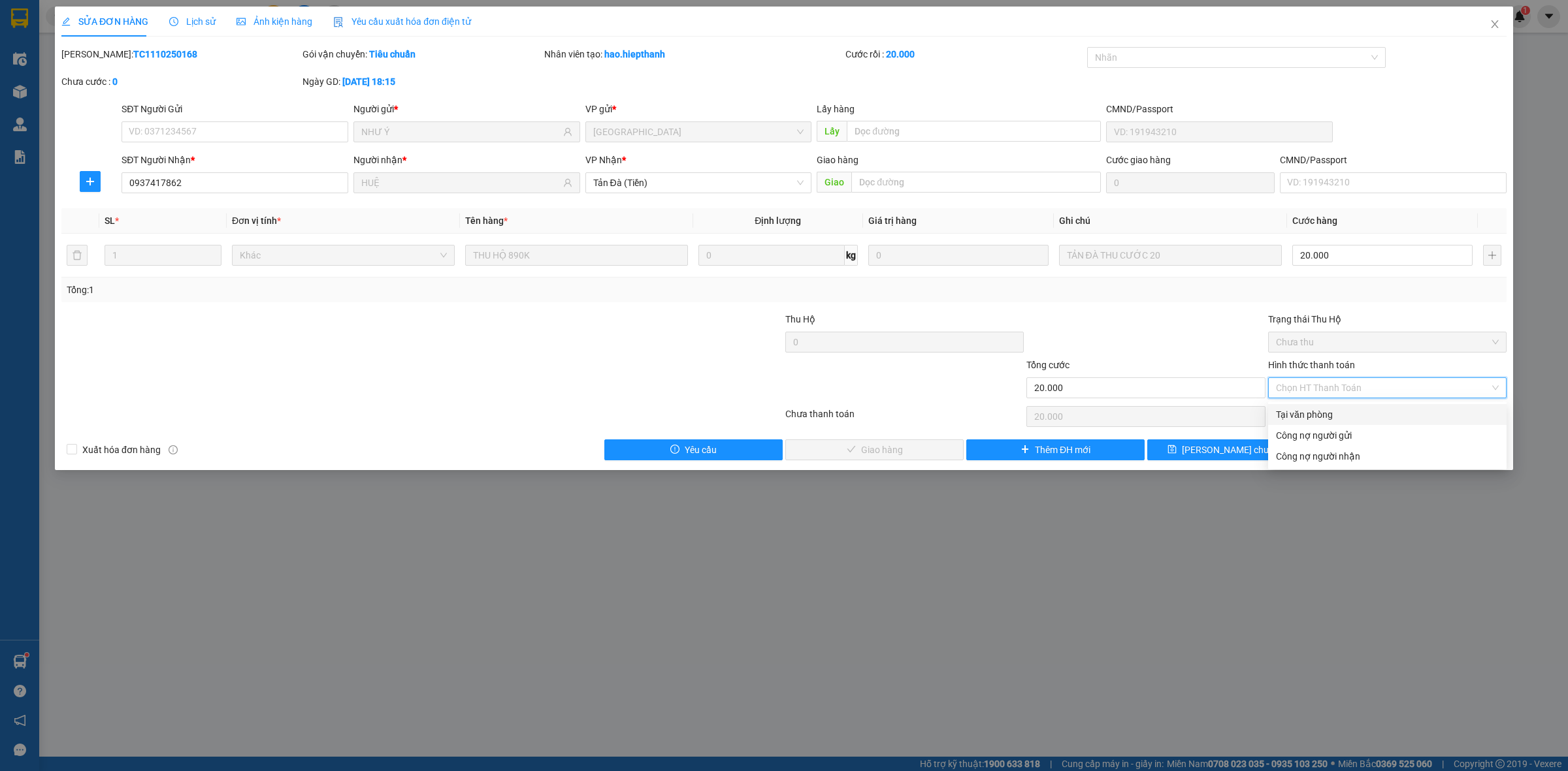
click at [1316, 416] on div "Tại văn phòng" at bounding box center [1387, 415] width 222 height 15
type input "0"
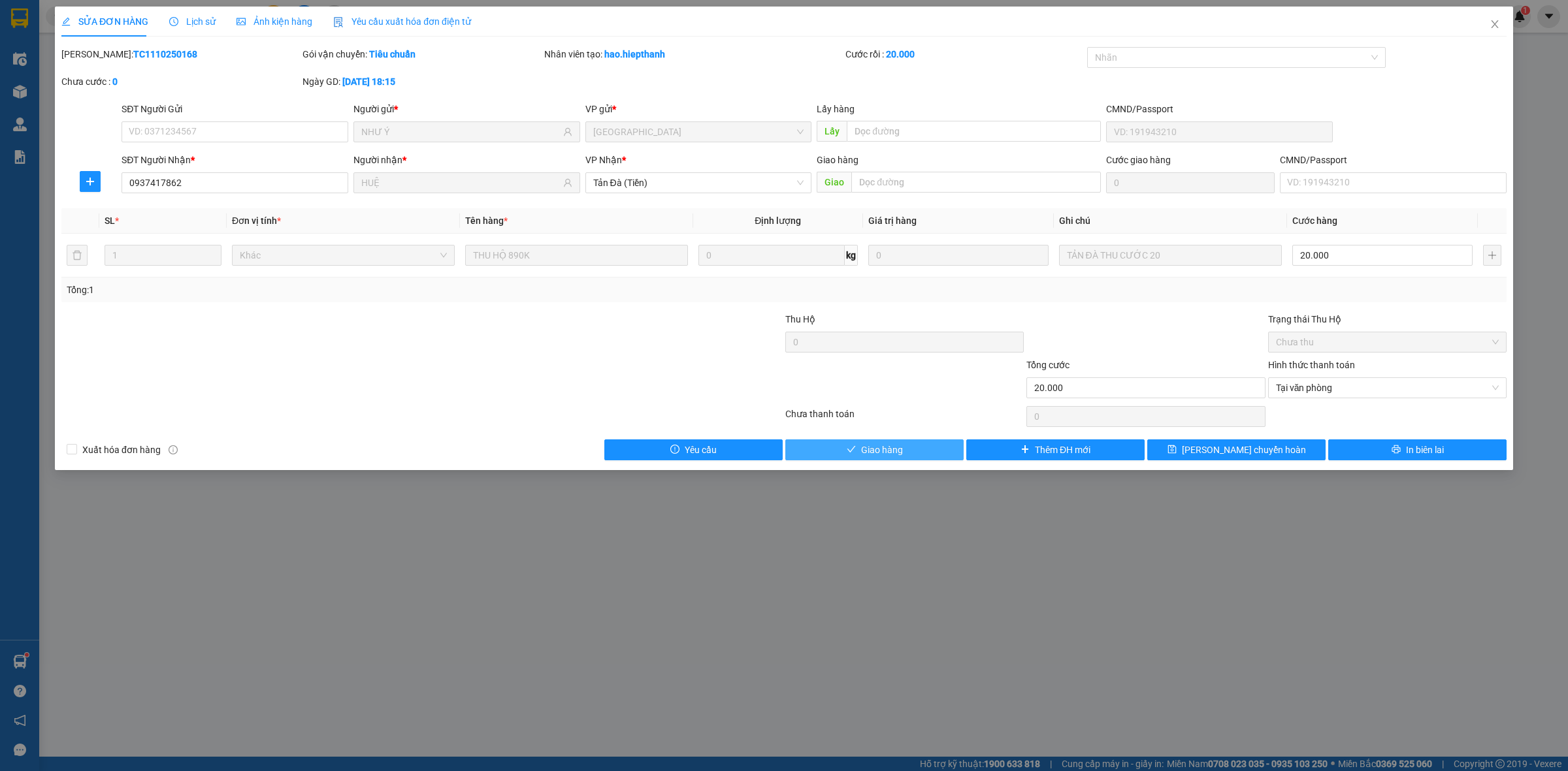
click at [902, 445] on span "Giao hàng" at bounding box center [881, 450] width 42 height 15
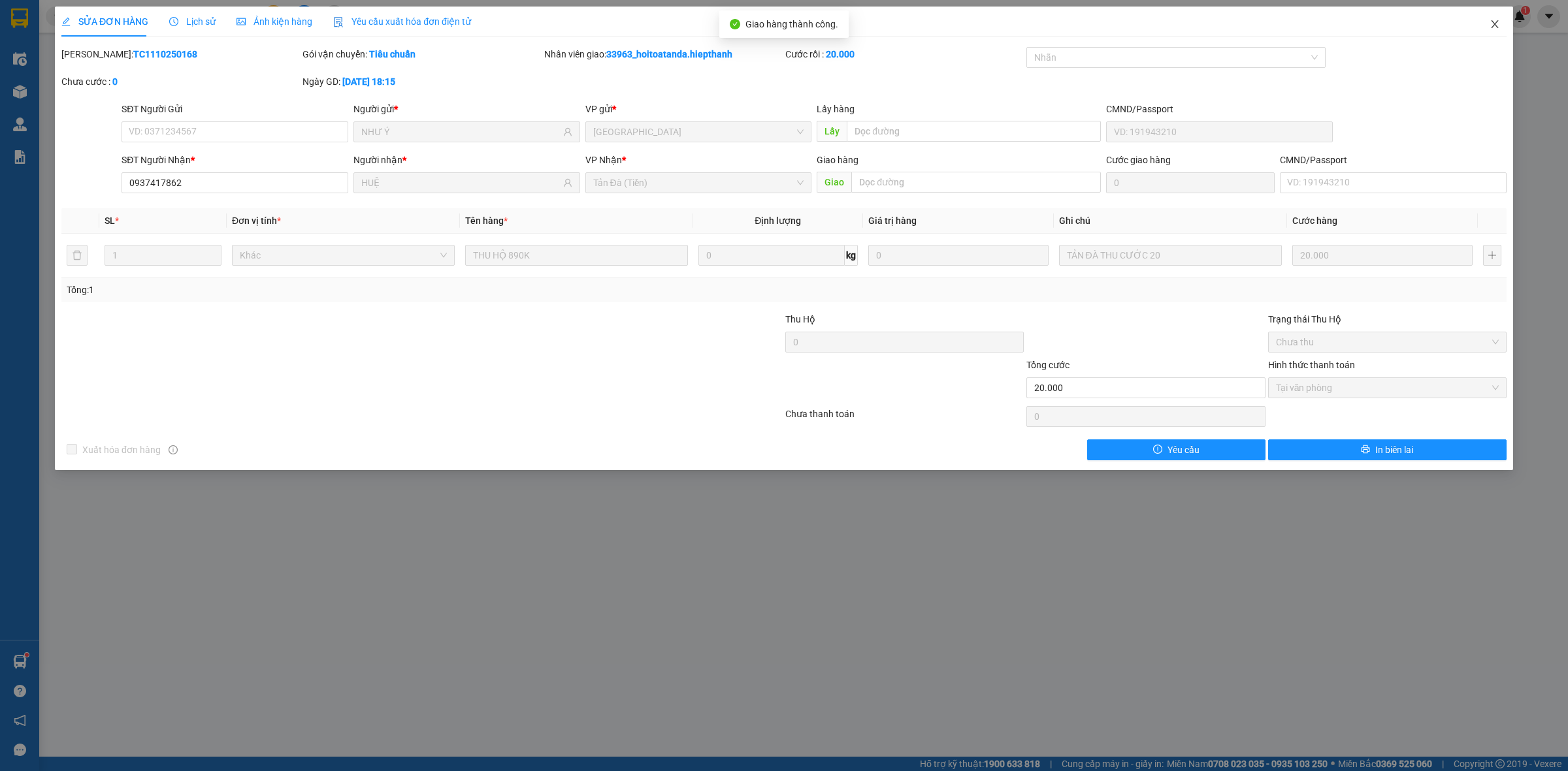
click at [1494, 19] on icon "close" at bounding box center [1494, 24] width 11 height 11
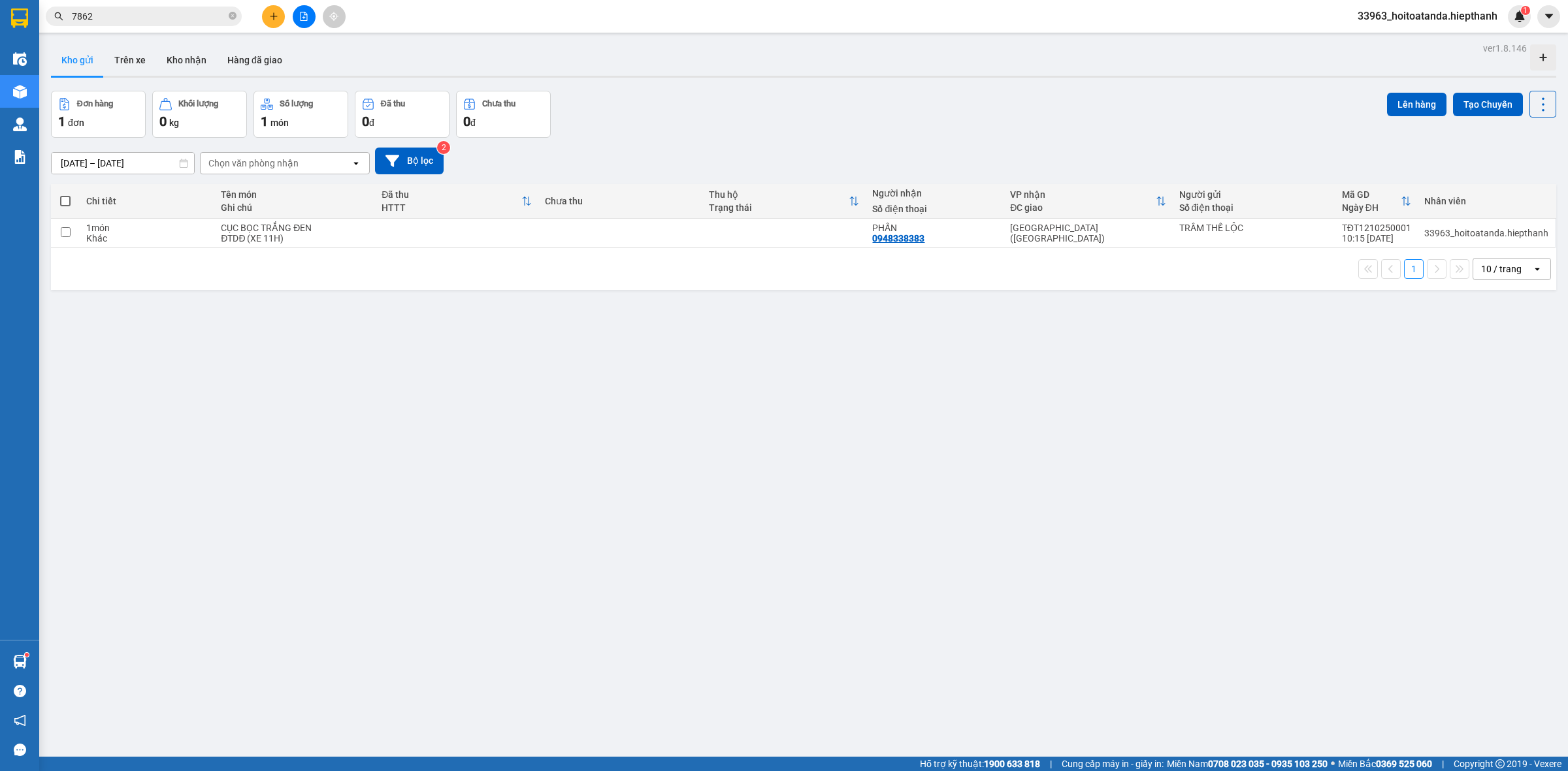
click at [601, 138] on div "[DATE] – [DATE] Press the down arrow key to interact with the calendar and sele…" at bounding box center [803, 161] width 1505 height 46
click at [118, 10] on input "7862" at bounding box center [149, 17] width 154 height 15
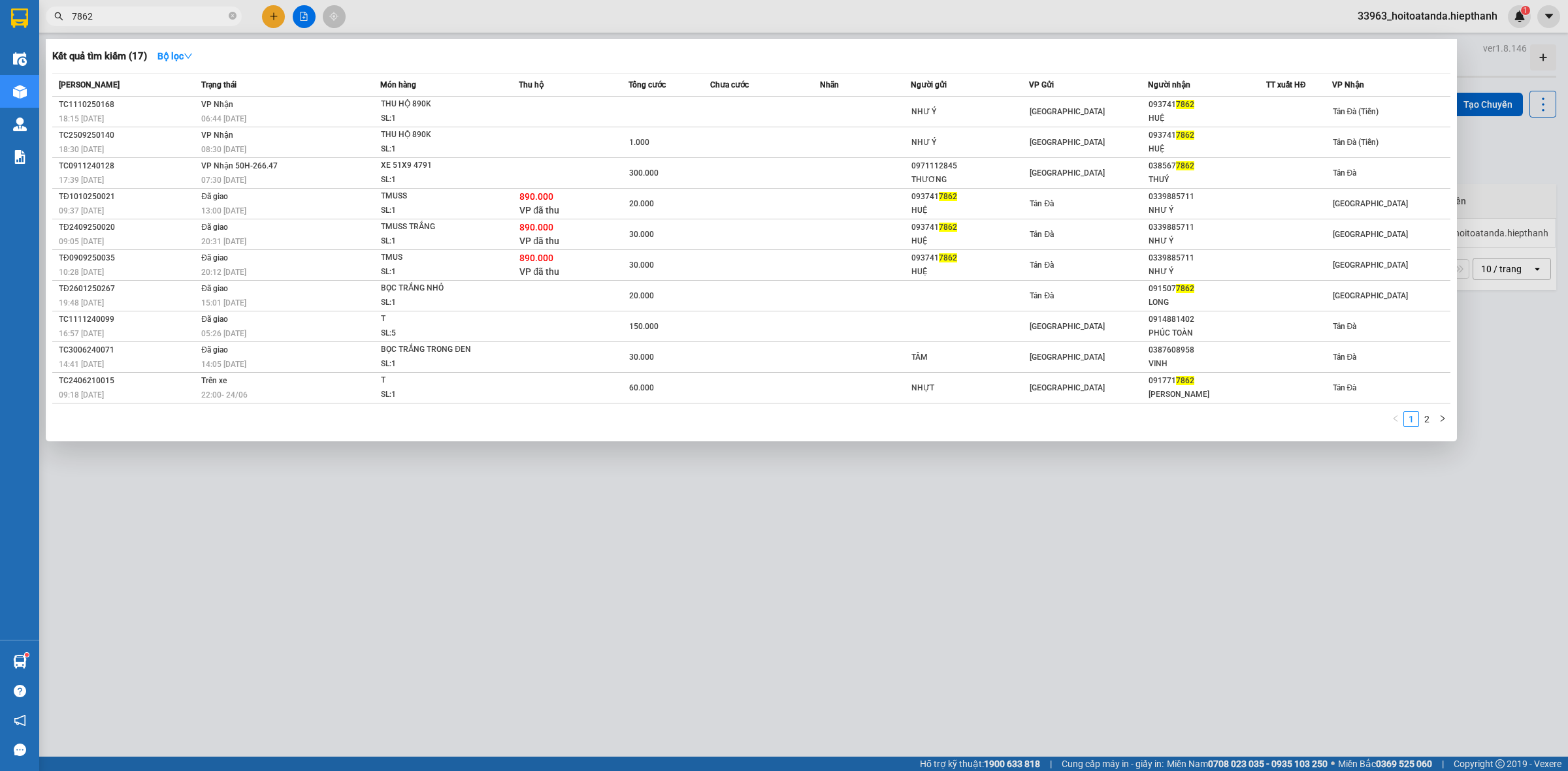
click at [118, 10] on input "7862" at bounding box center [149, 17] width 154 height 15
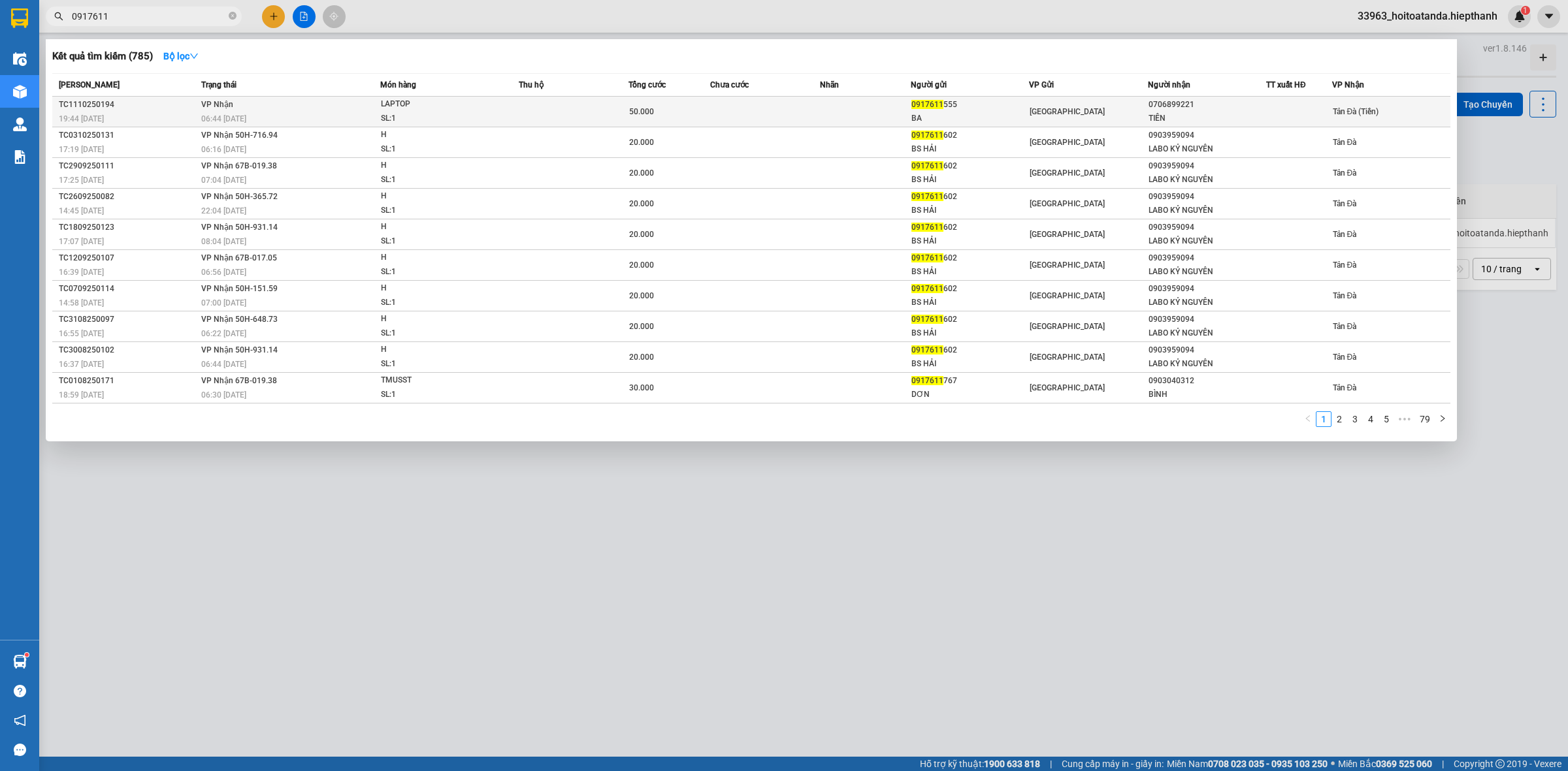
type input "0917611"
click at [671, 113] on div "50.000" at bounding box center [669, 112] width 81 height 15
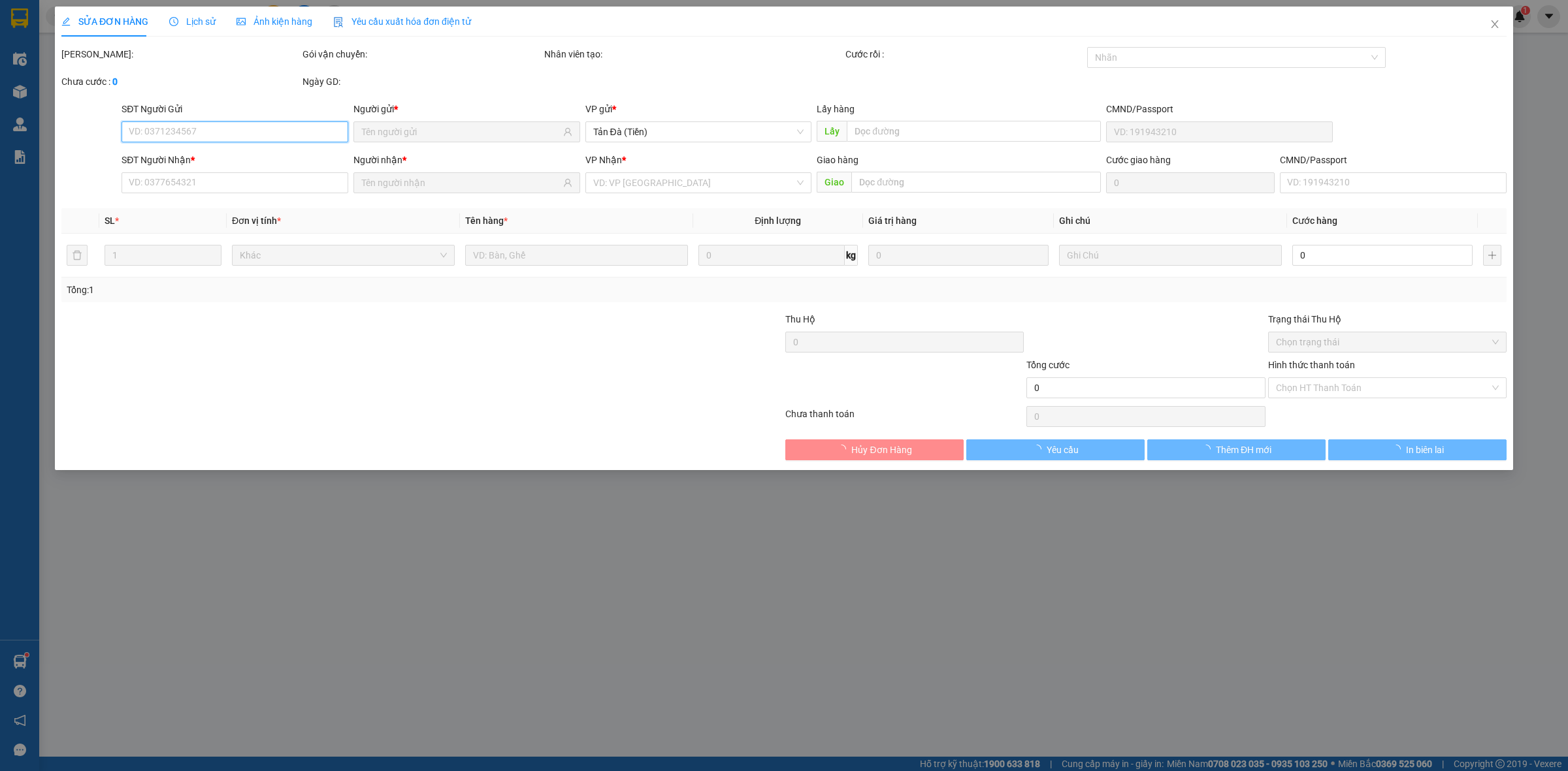
type input "0917611555"
type input "BA"
type input "0706899221"
type input "TIÊN"
type input "50.000"
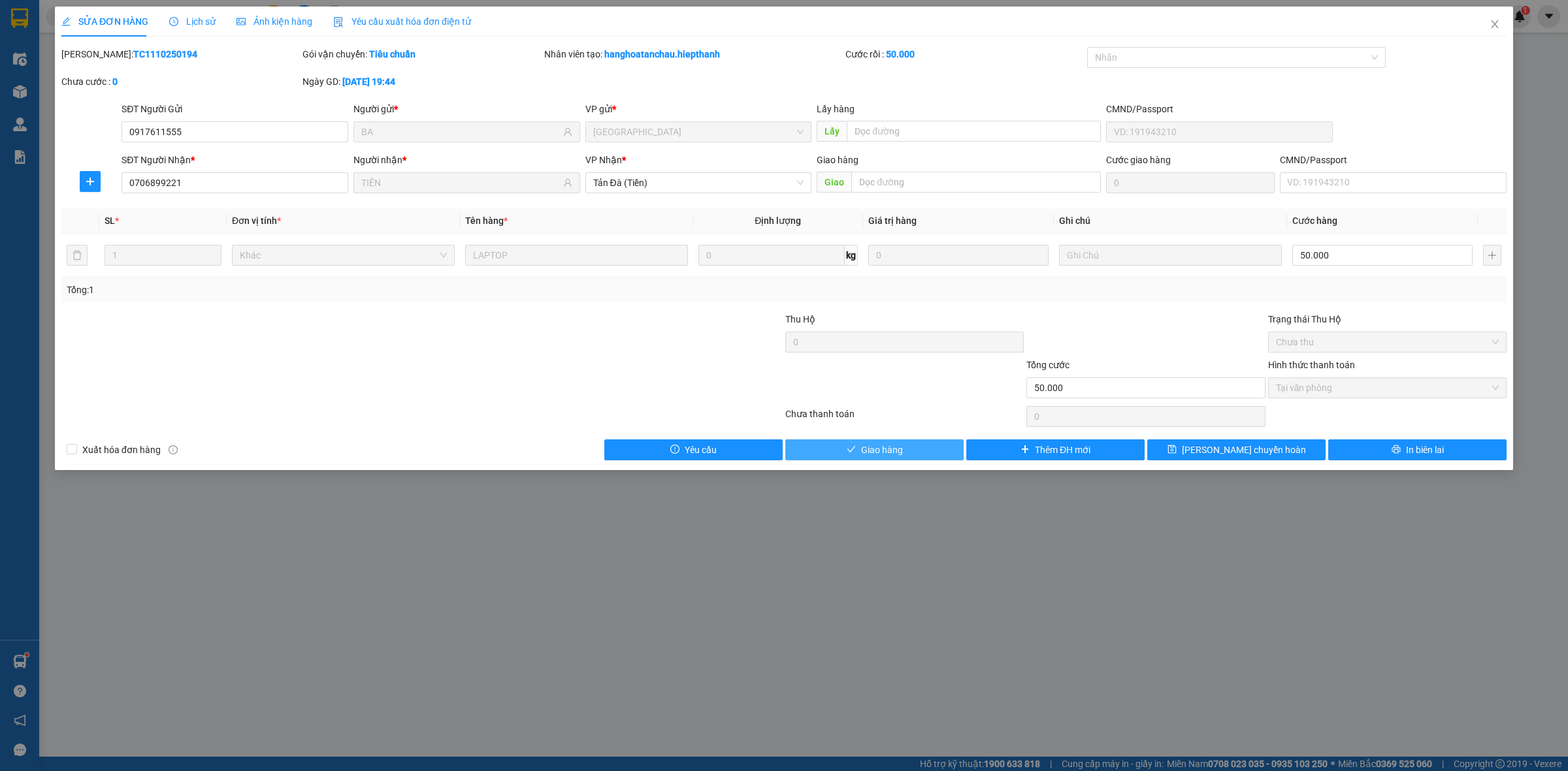
click at [863, 444] on span "Giao hàng" at bounding box center [881, 450] width 42 height 15
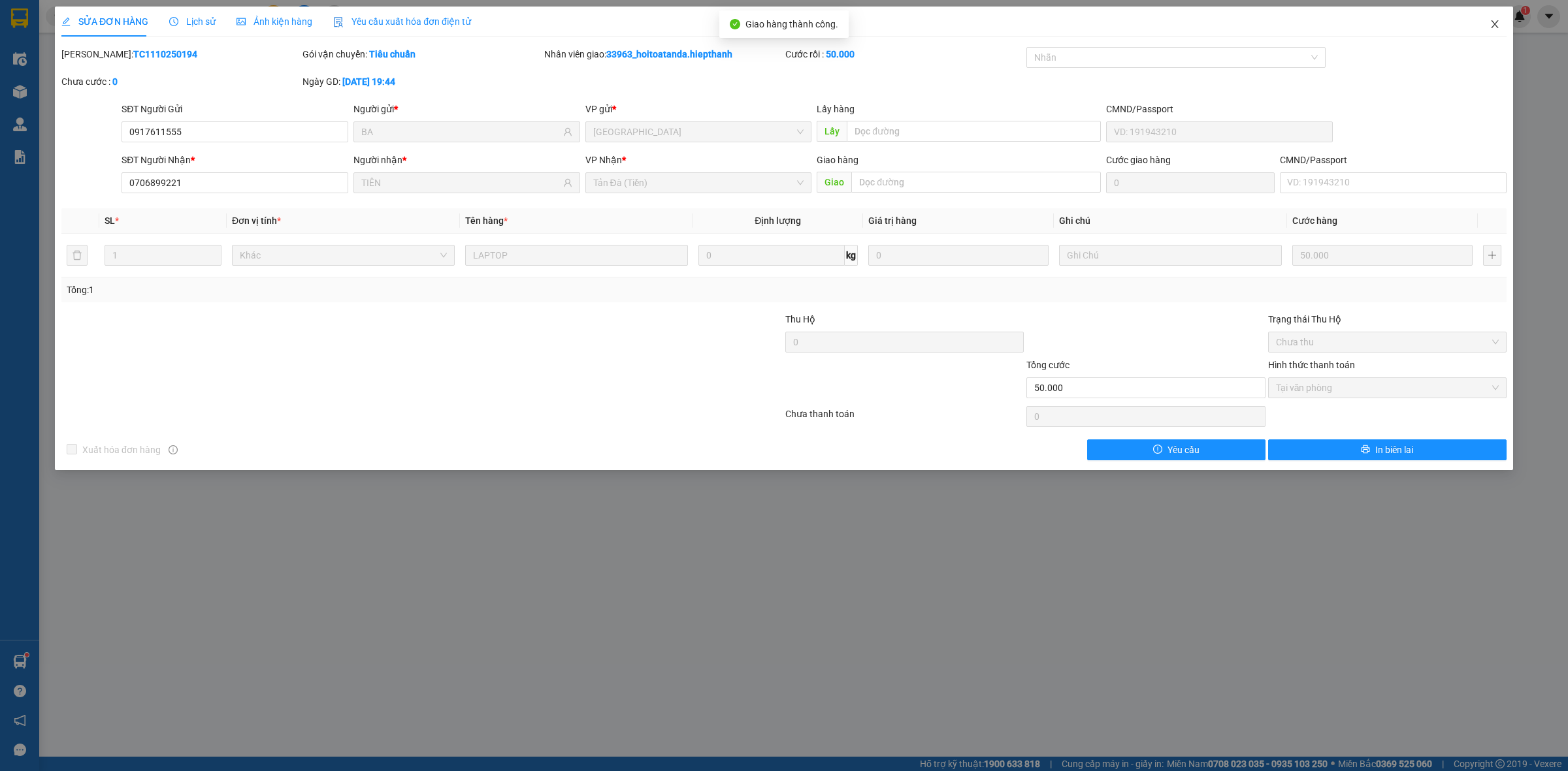
click at [1496, 21] on icon "close" at bounding box center [1494, 24] width 11 height 11
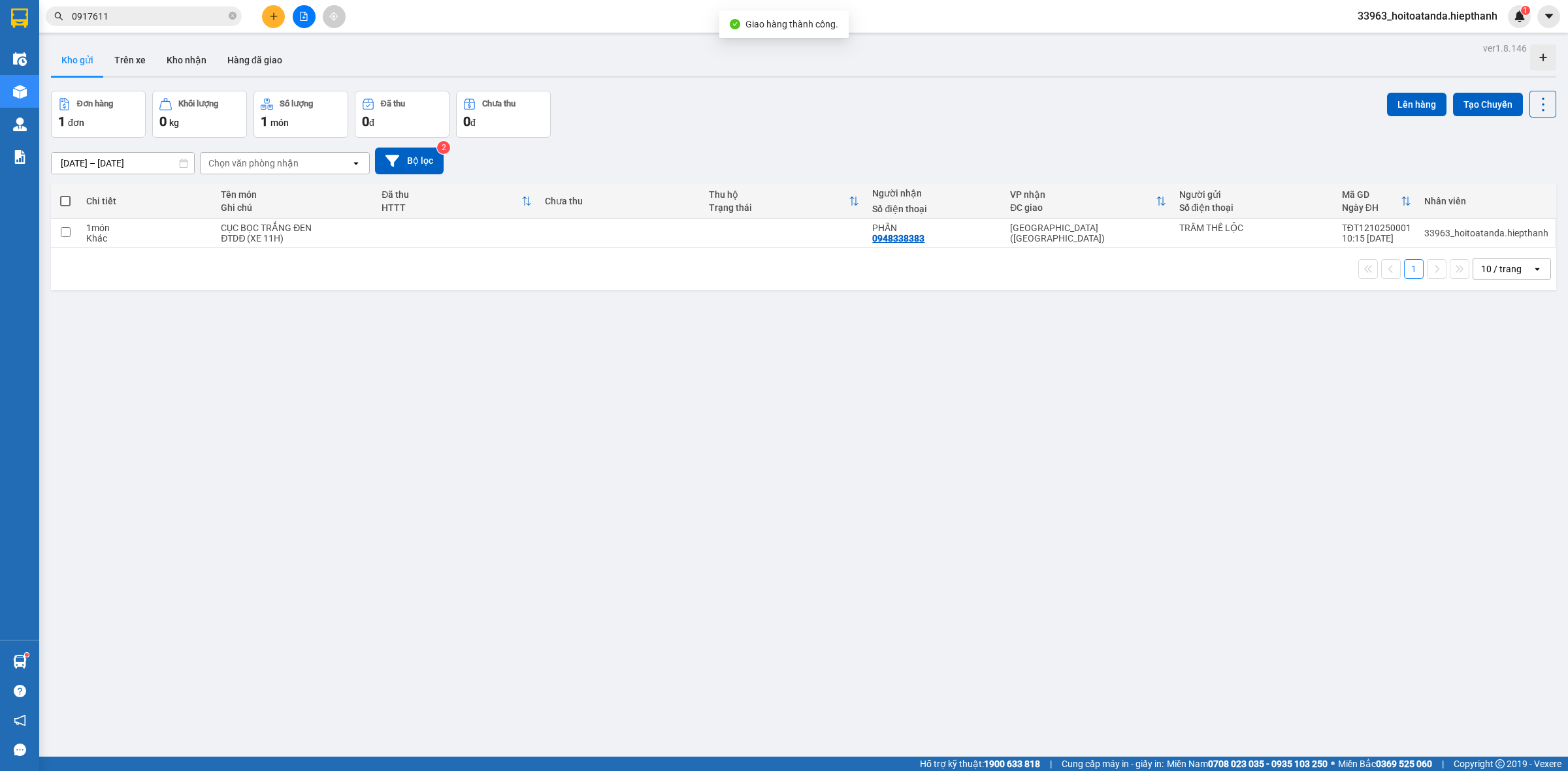
click at [127, 18] on input "0917611" at bounding box center [149, 17] width 154 height 15
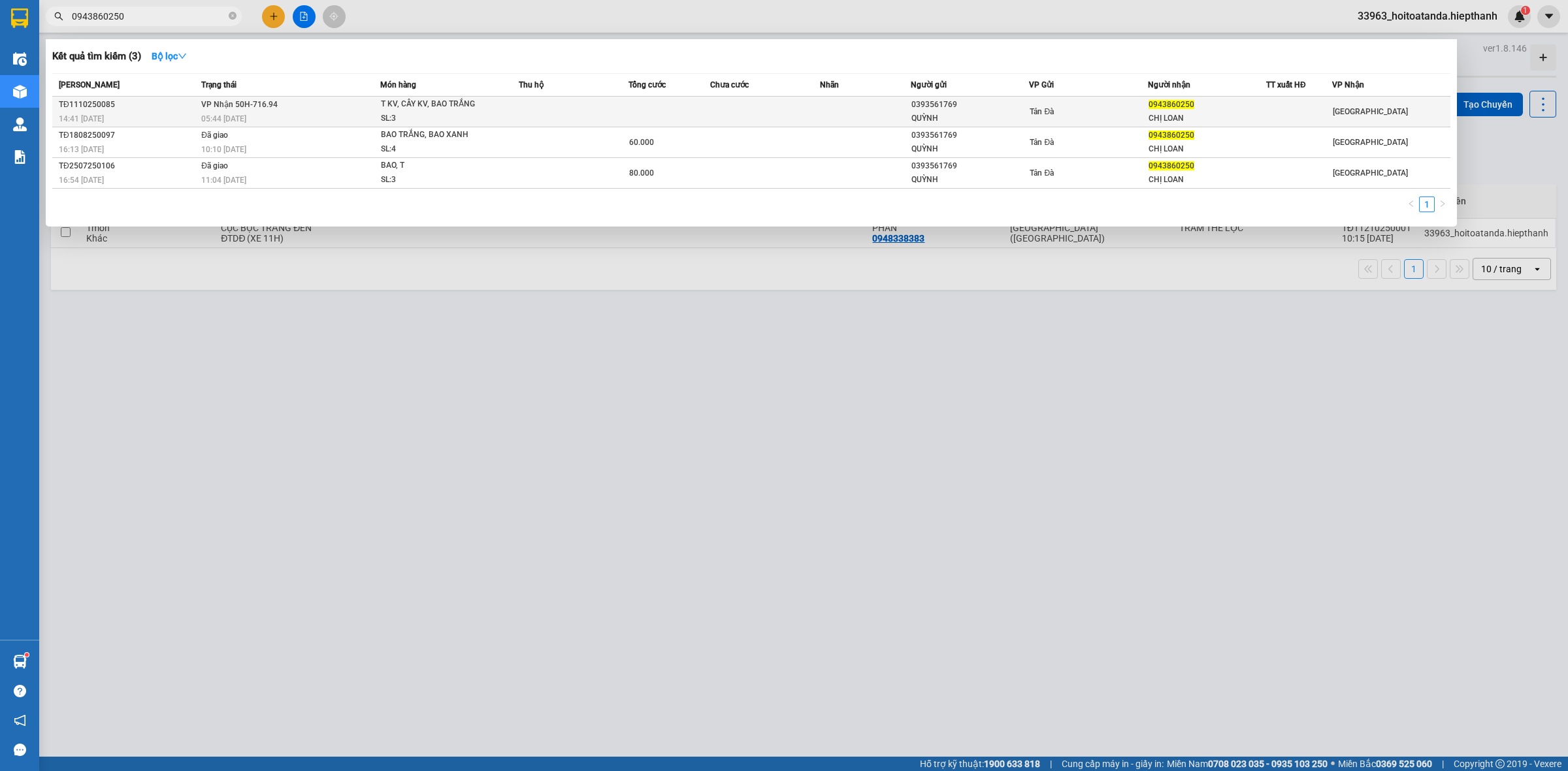
type input "0943860250"
click at [317, 115] on div "05:44 [DATE]" at bounding box center [290, 119] width 178 height 15
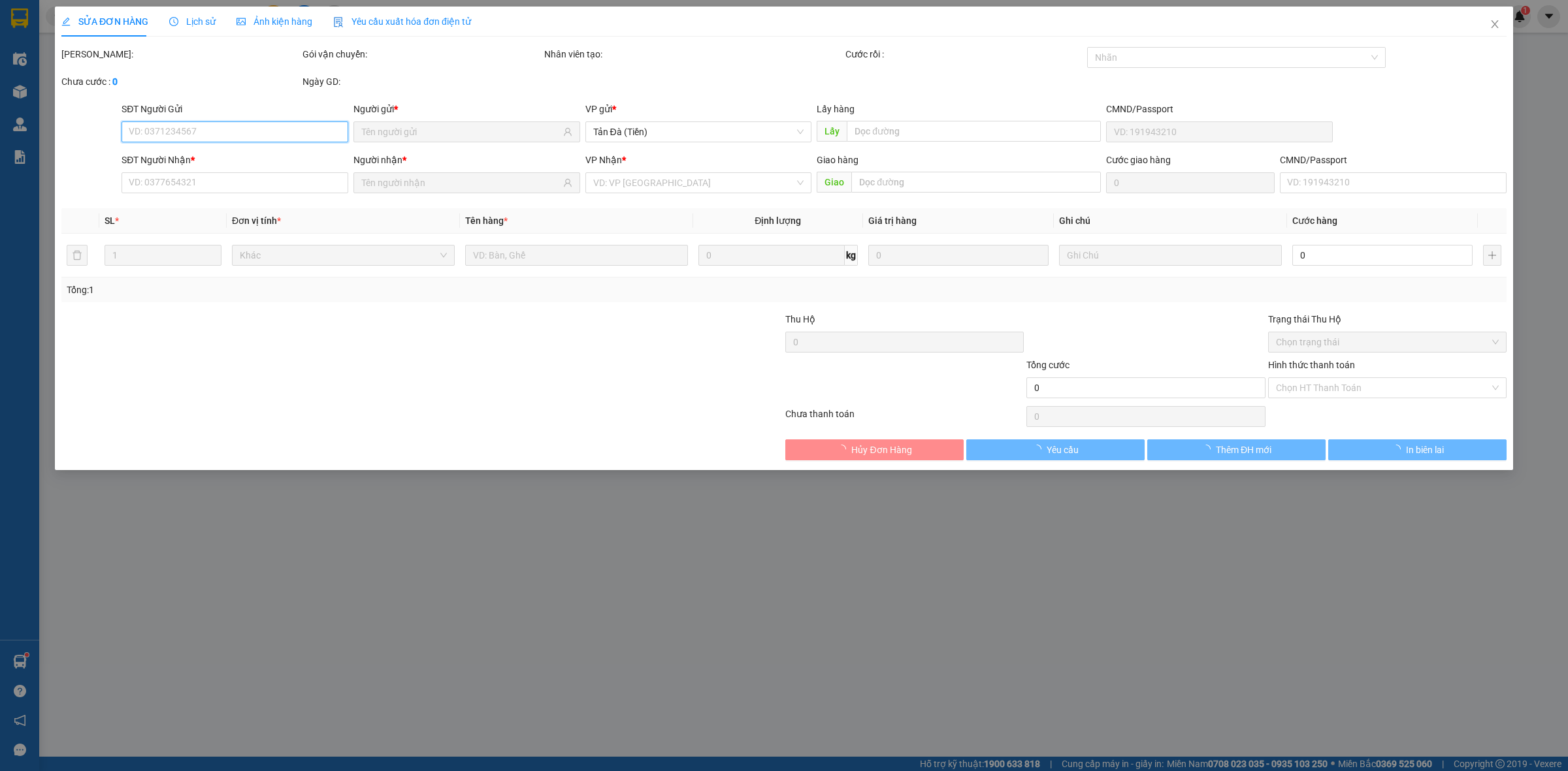
type input "0393561769"
type input "QUỲNH"
type input "0943860250"
type input "CHỊ LOAN"
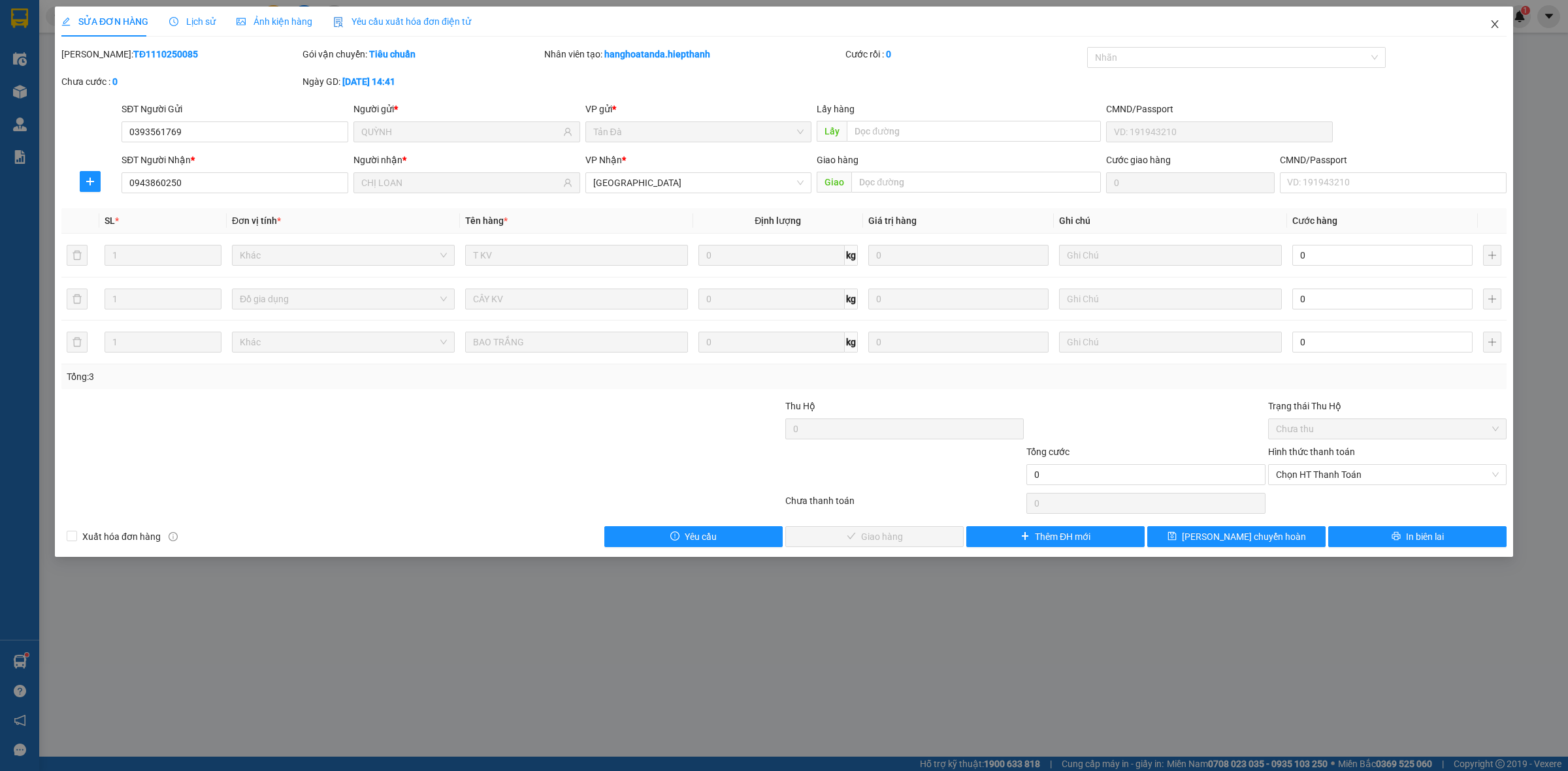
click at [1494, 21] on icon "close" at bounding box center [1494, 24] width 11 height 11
